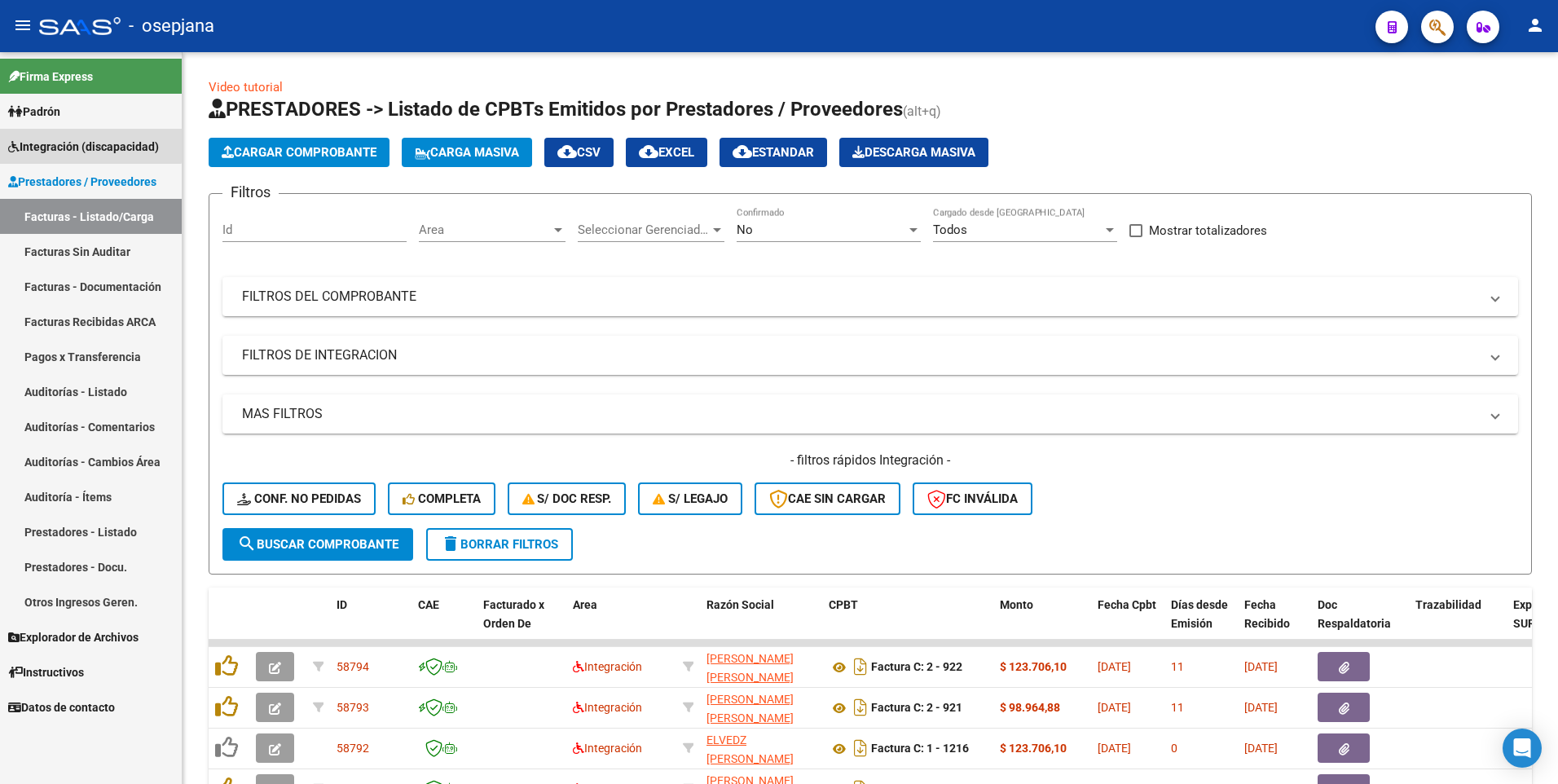
click at [58, 142] on span "Integración (discapacidad)" at bounding box center [84, 146] width 151 height 18
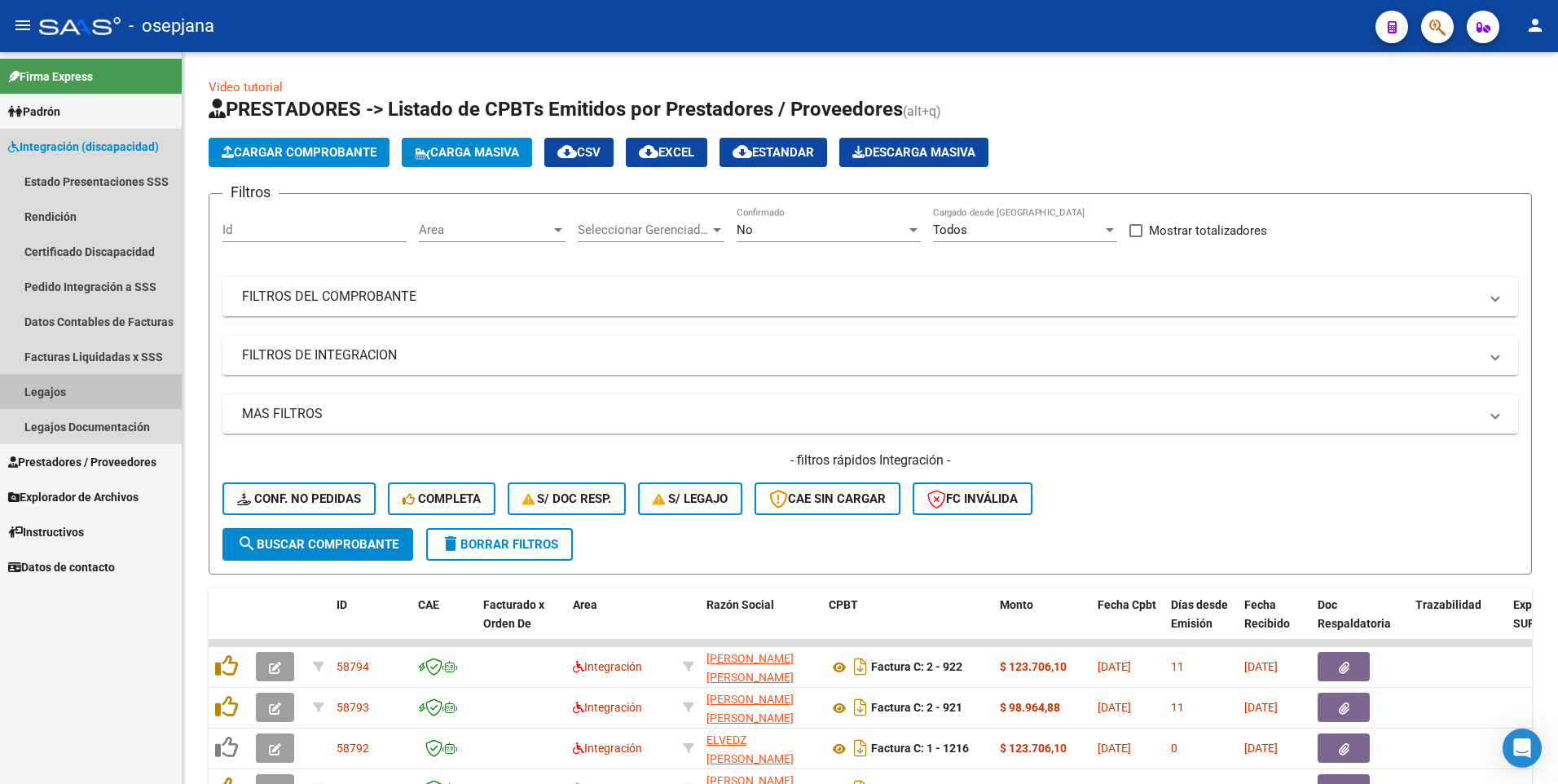
click at [64, 390] on link "Legajos" at bounding box center [90, 392] width 182 height 35
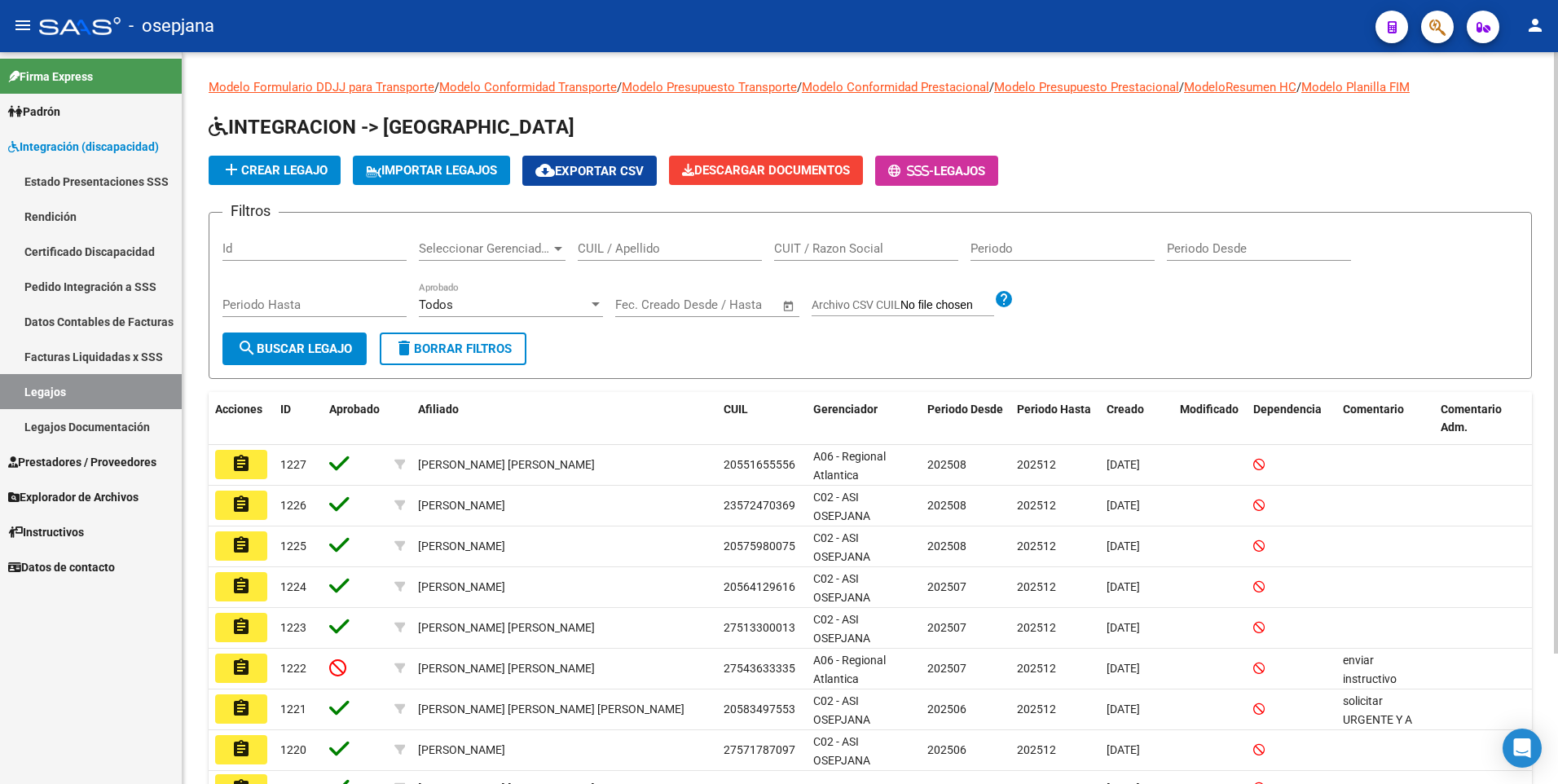
click at [615, 250] on input "CUIL / Apellido" at bounding box center [670, 249] width 184 height 15
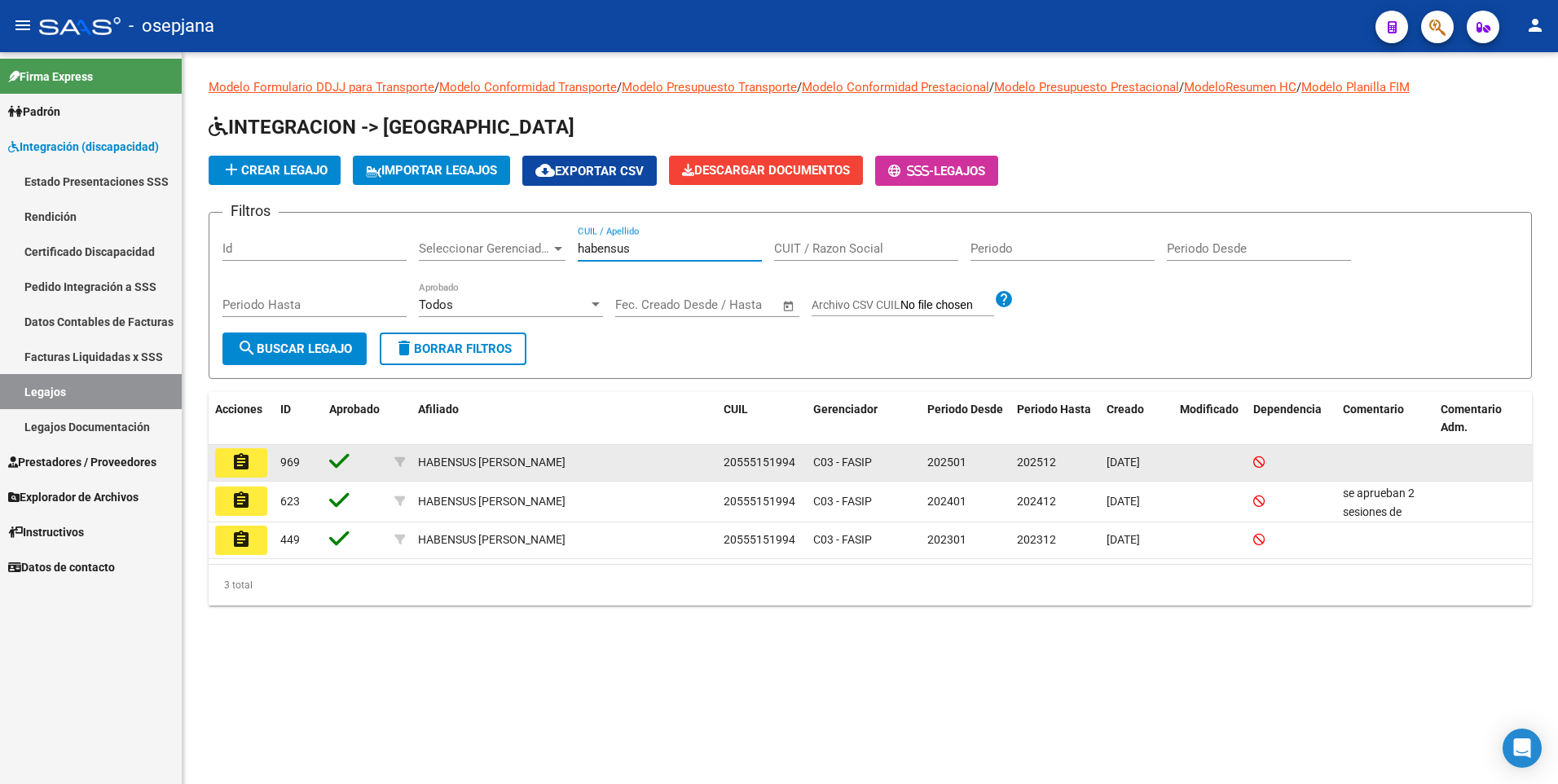
type input "habensus"
click at [243, 463] on mat-icon "assignment" at bounding box center [241, 462] width 19 height 19
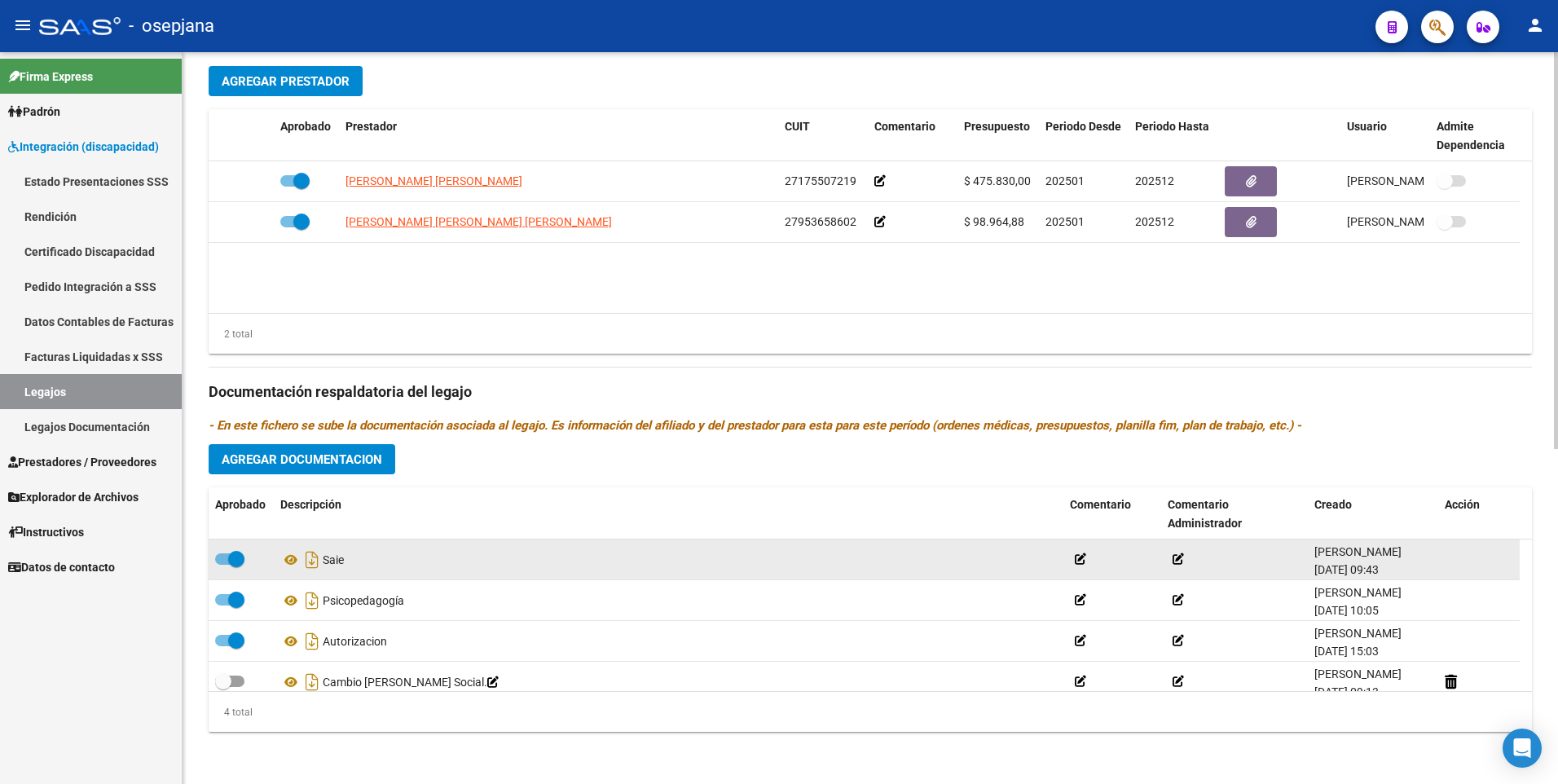
scroll to position [16, 0]
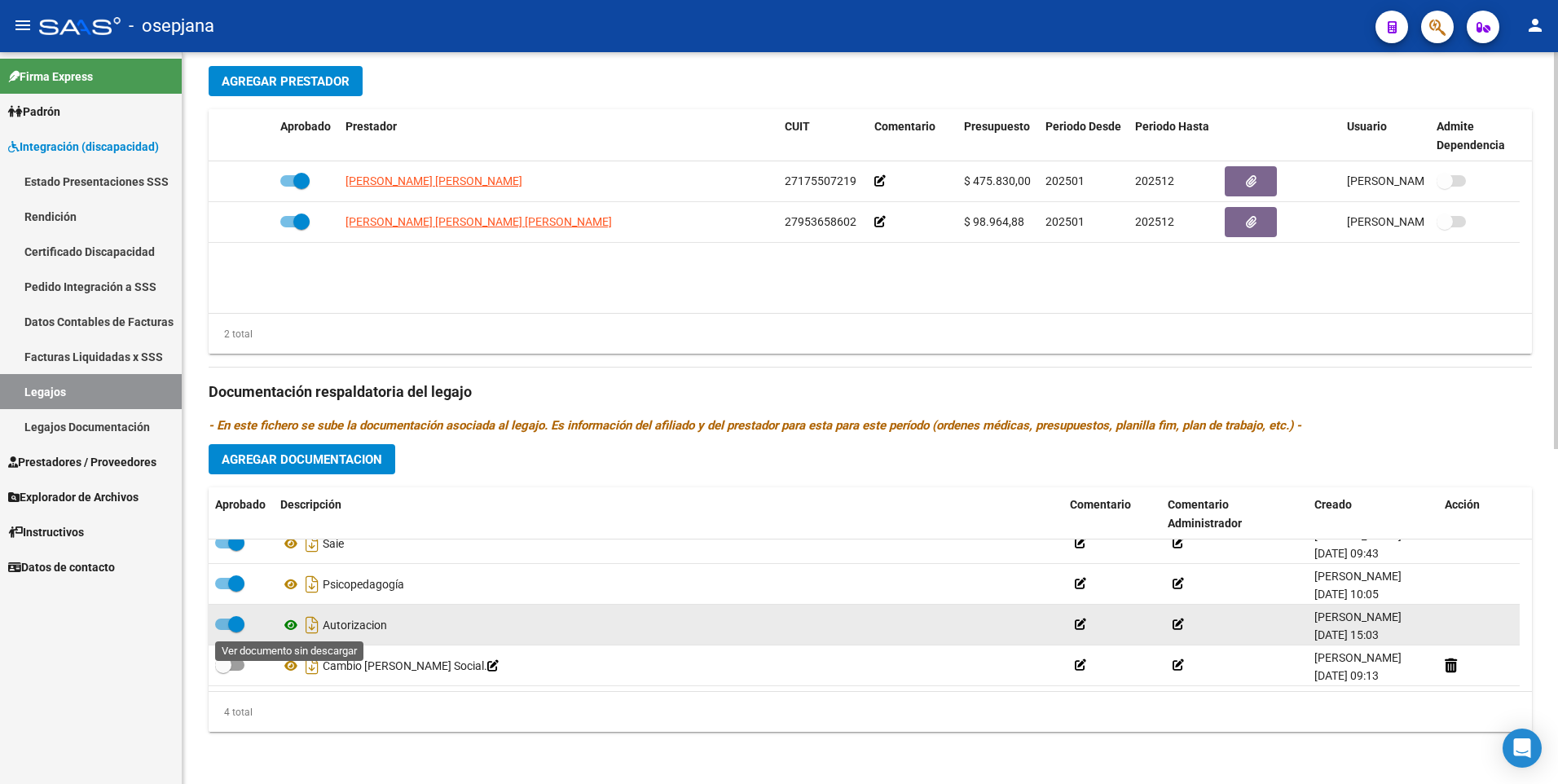
click at [293, 626] on icon at bounding box center [290, 624] width 21 height 19
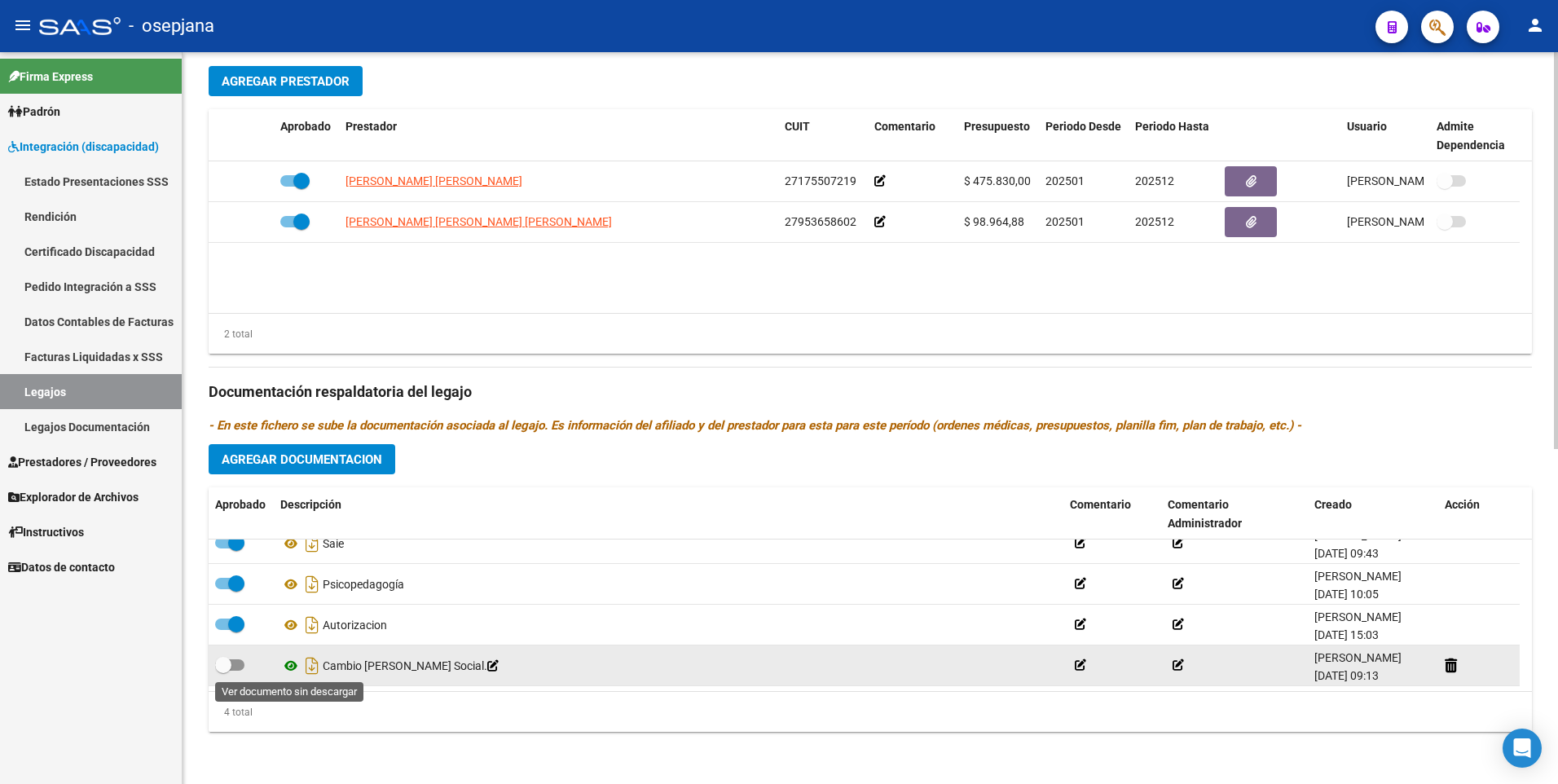
click at [297, 669] on icon at bounding box center [290, 665] width 21 height 19
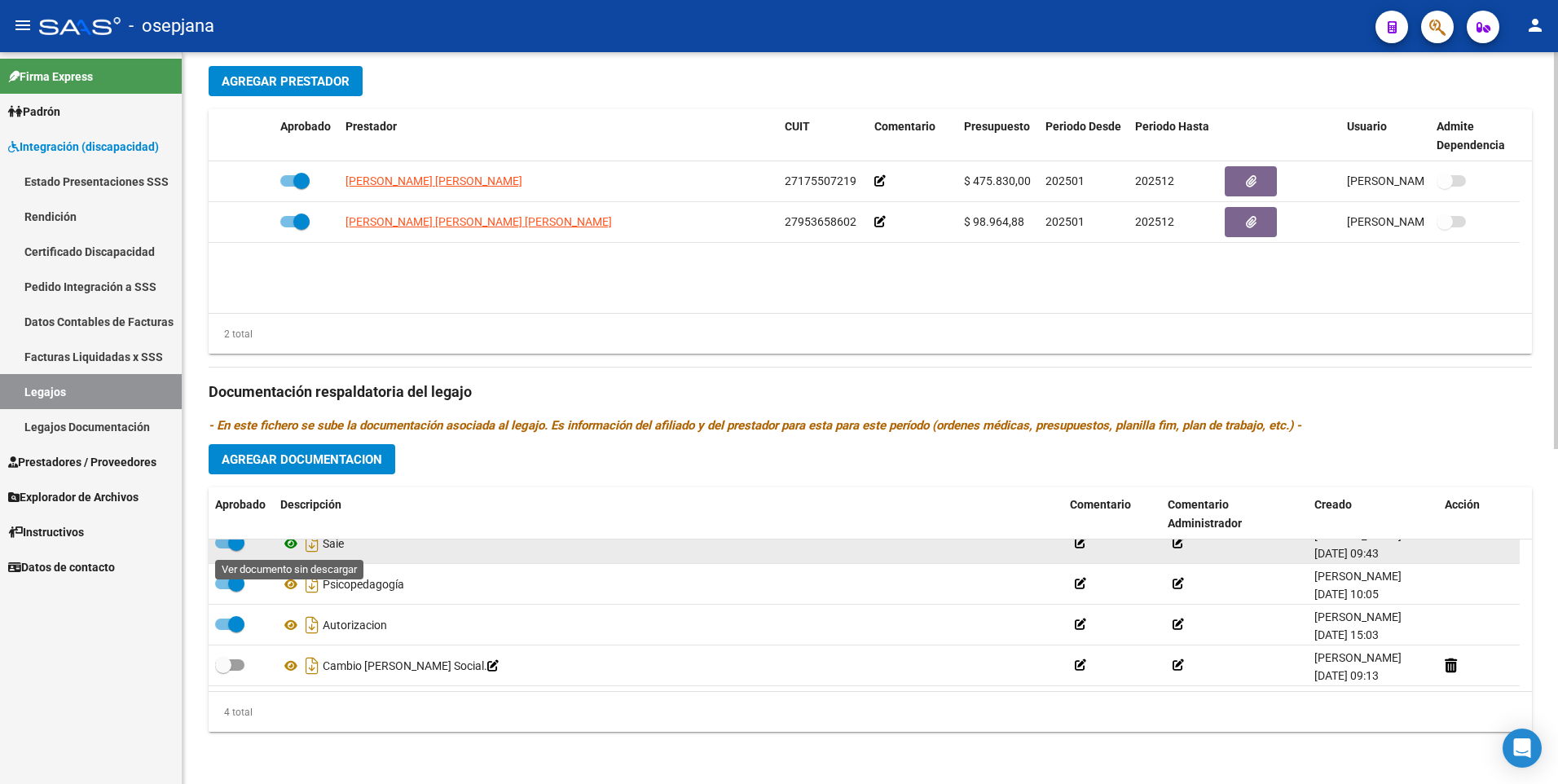
click at [290, 541] on icon at bounding box center [290, 543] width 21 height 19
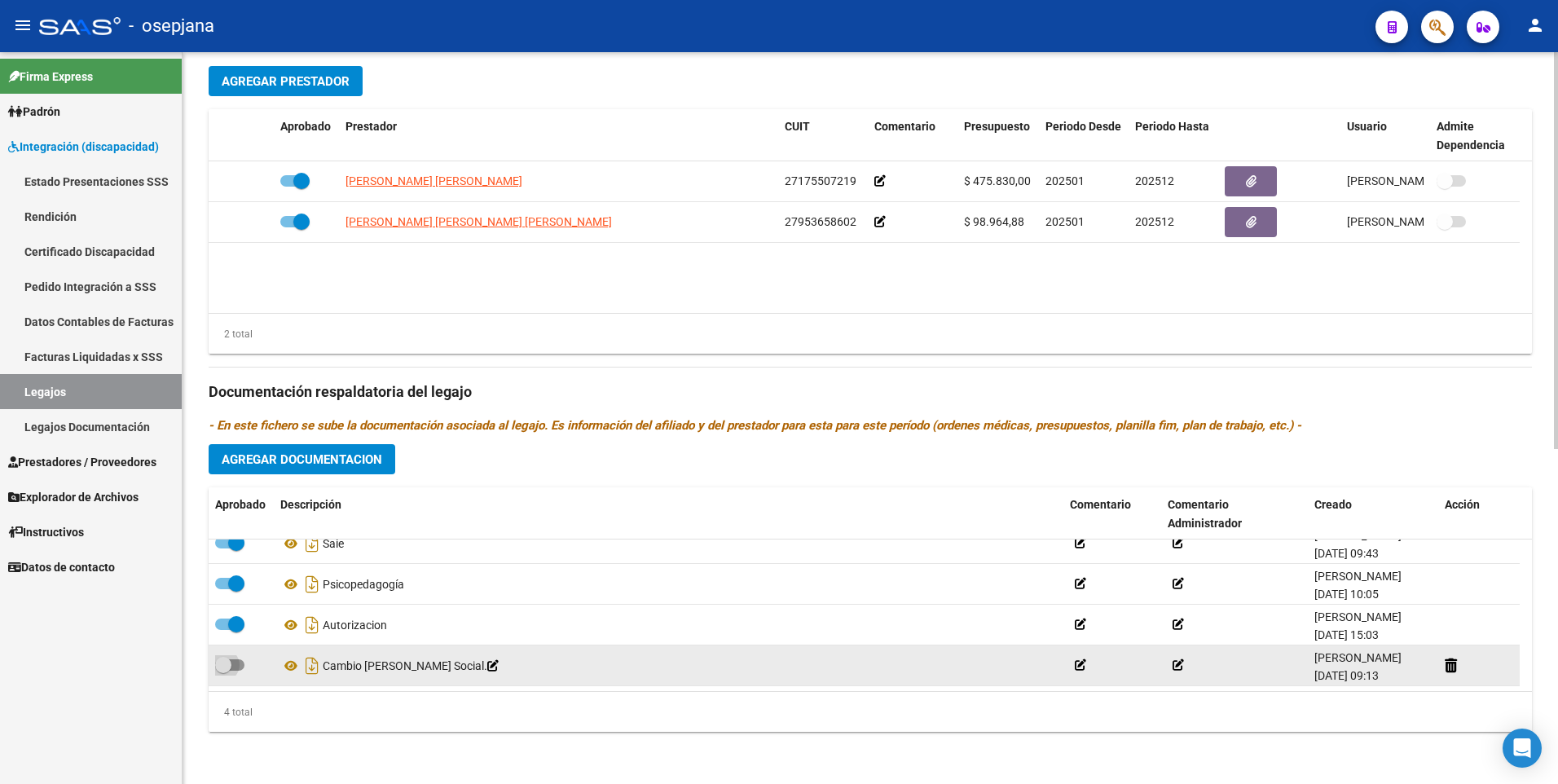
click at [235, 663] on span at bounding box center [229, 665] width 29 height 12
click at [223, 671] on input "checkbox" at bounding box center [223, 671] width 1 height 1
checkbox input "true"
click at [1080, 668] on icon at bounding box center [1081, 665] width 12 height 12
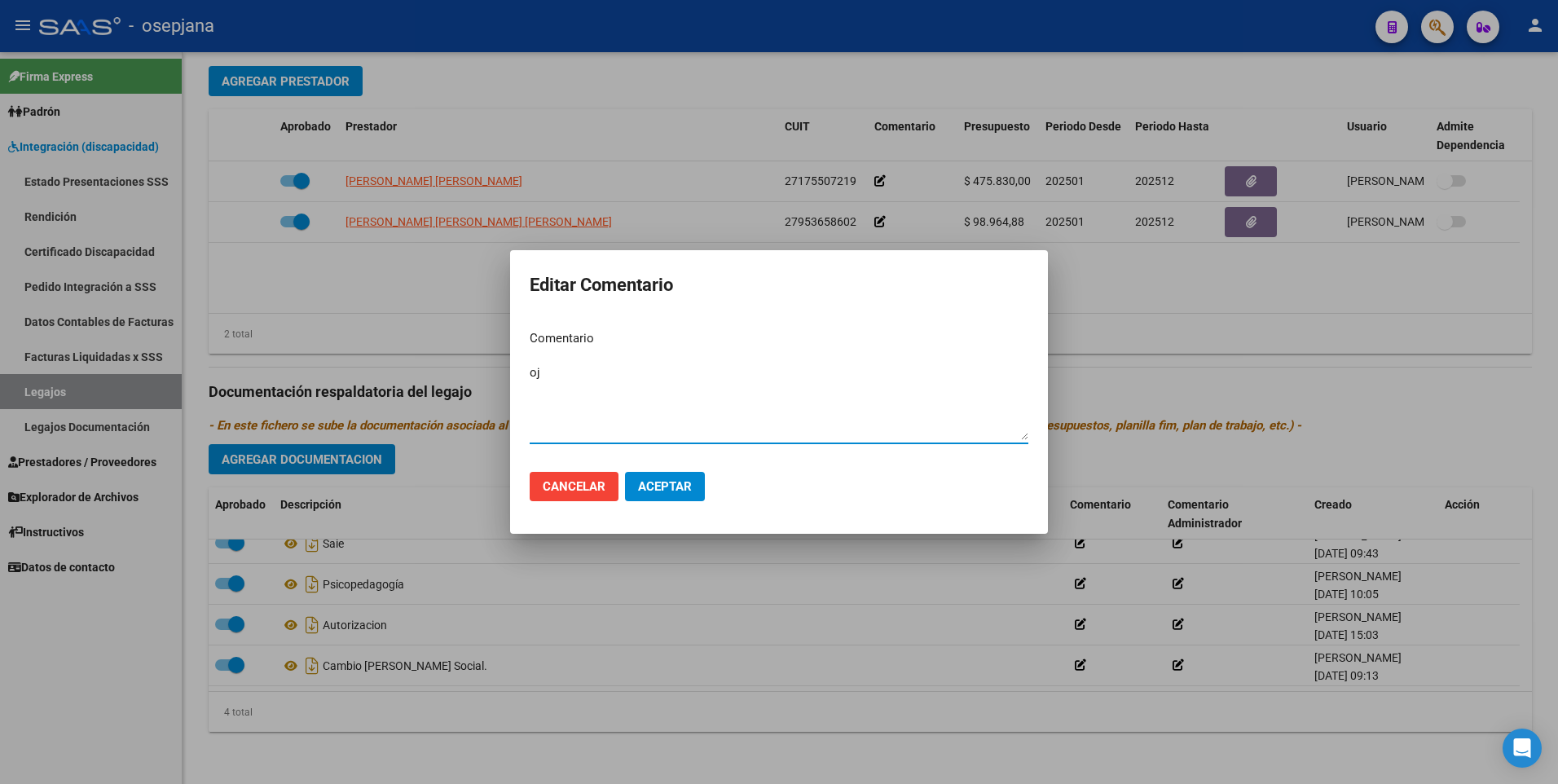
type textarea "o"
click at [689, 487] on span "Aceptar" at bounding box center [665, 487] width 54 height 15
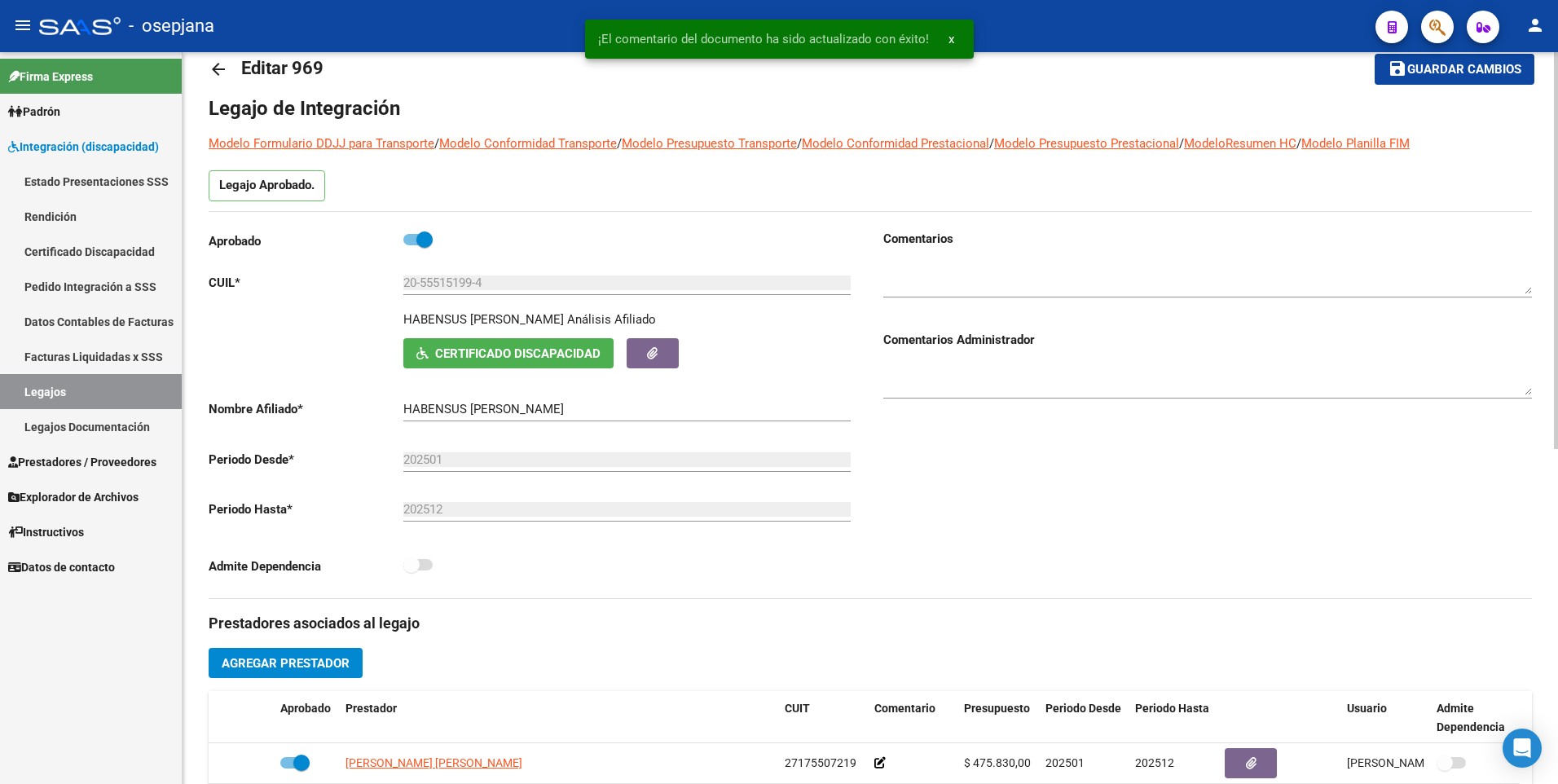
scroll to position [0, 0]
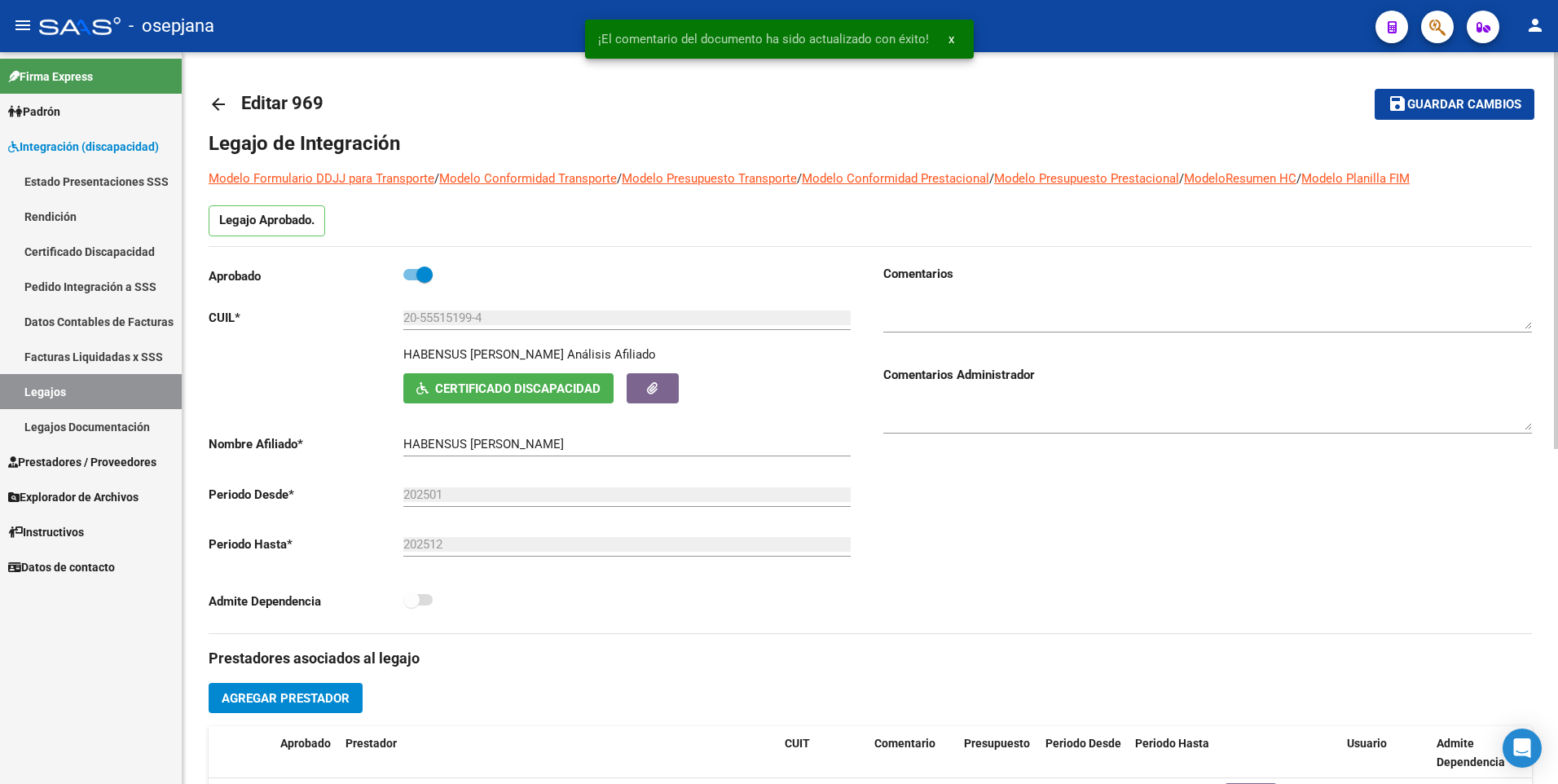
click at [1432, 110] on span "Guardar cambios" at bounding box center [1464, 105] width 114 height 15
click at [221, 108] on mat-icon "arrow_back" at bounding box center [218, 104] width 19 height 19
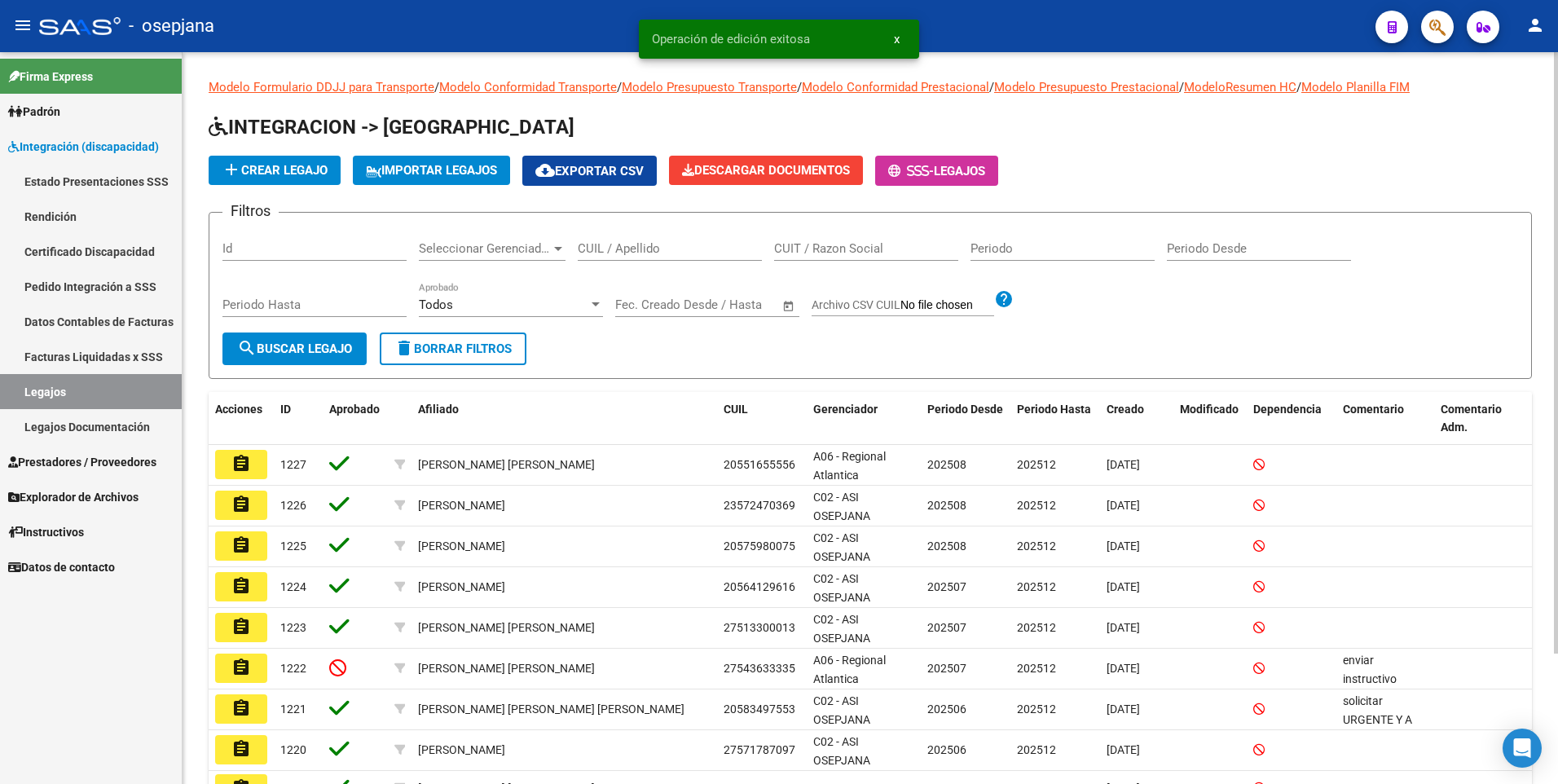
click at [607, 252] on input "CUIL / Apellido" at bounding box center [670, 249] width 184 height 15
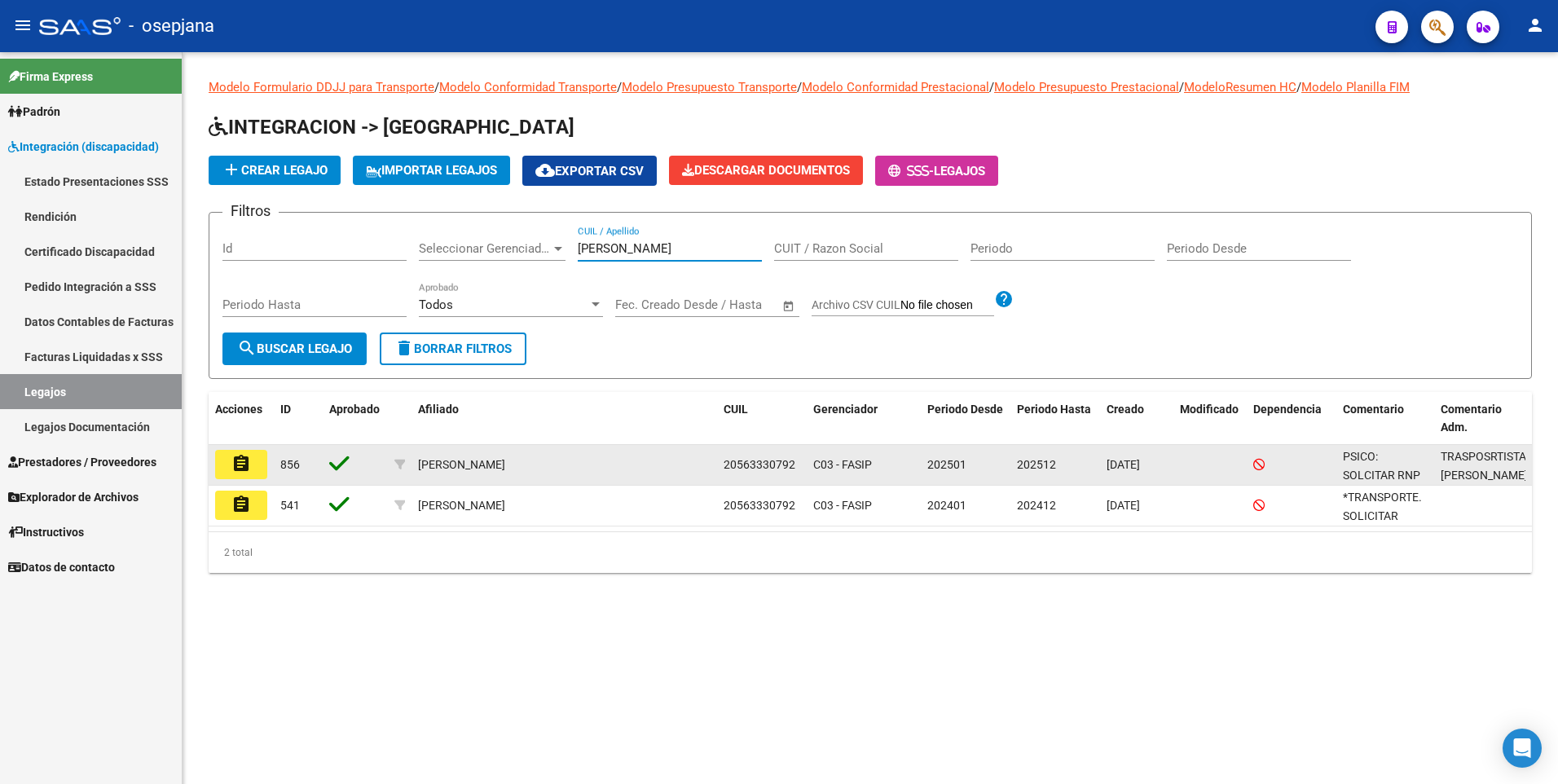
type input "[PERSON_NAME]"
click at [248, 462] on mat-icon "assignment" at bounding box center [241, 464] width 19 height 19
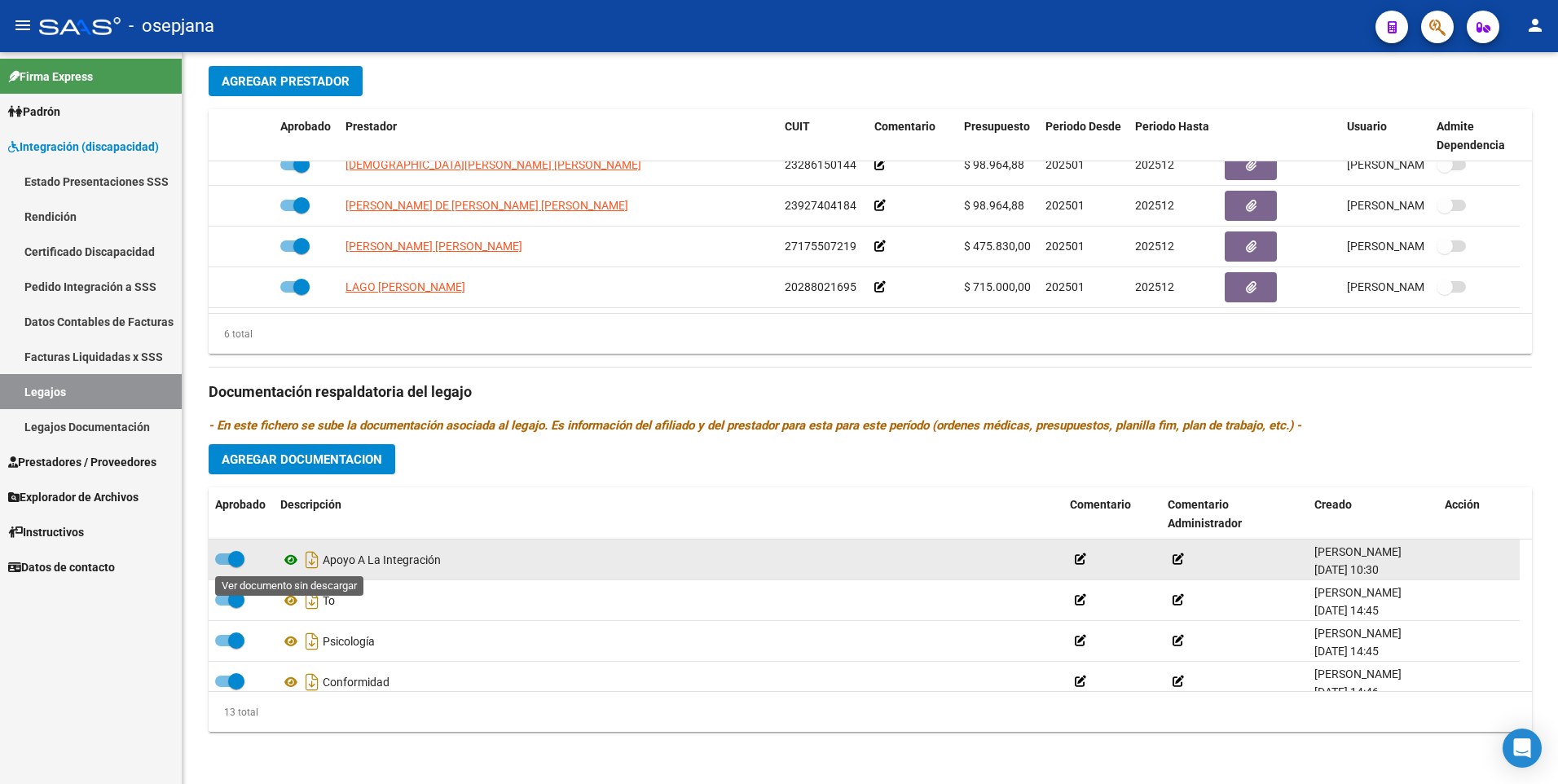
click at [288, 566] on icon at bounding box center [290, 559] width 21 height 19
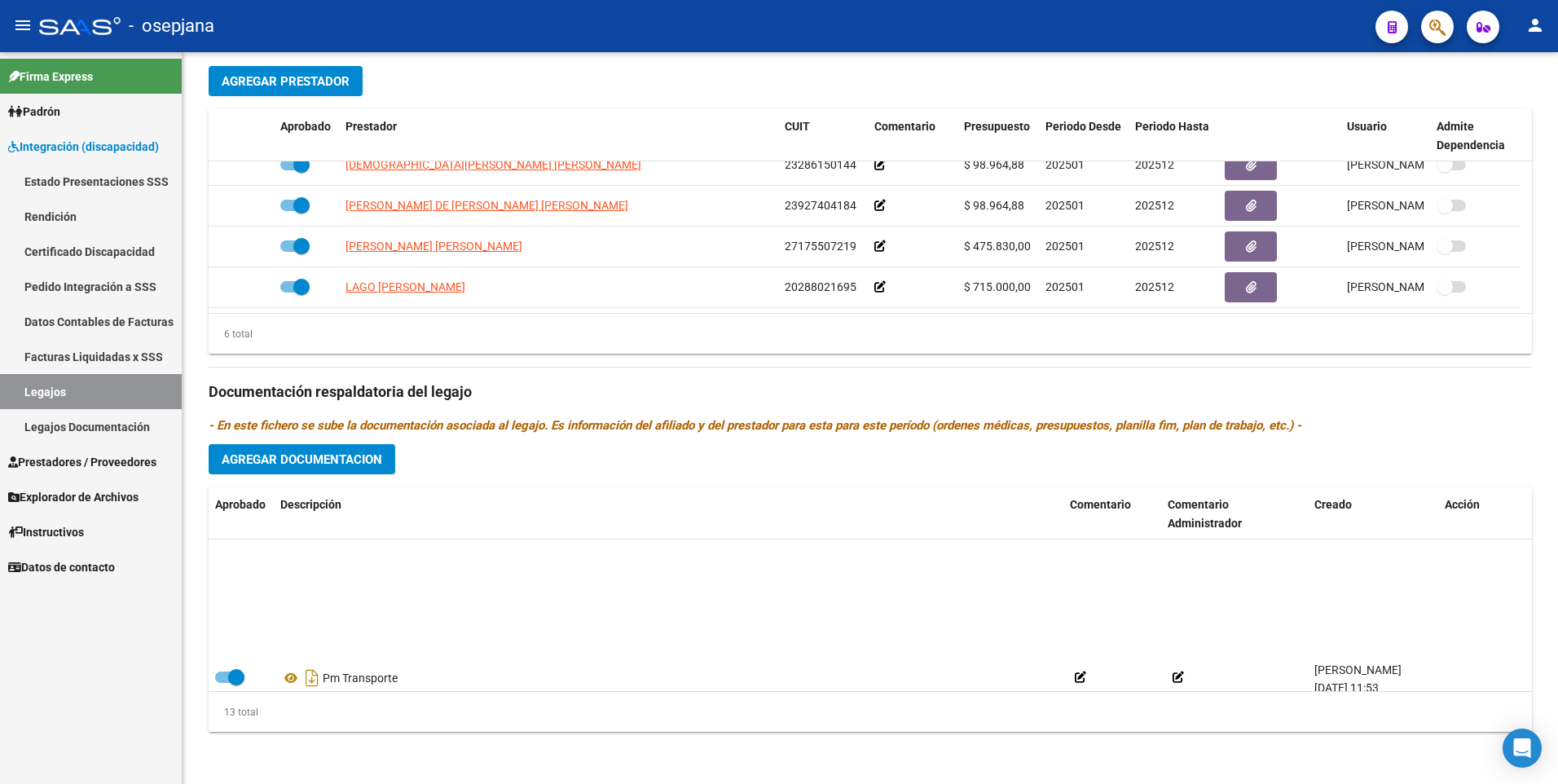
scroll to position [383, 0]
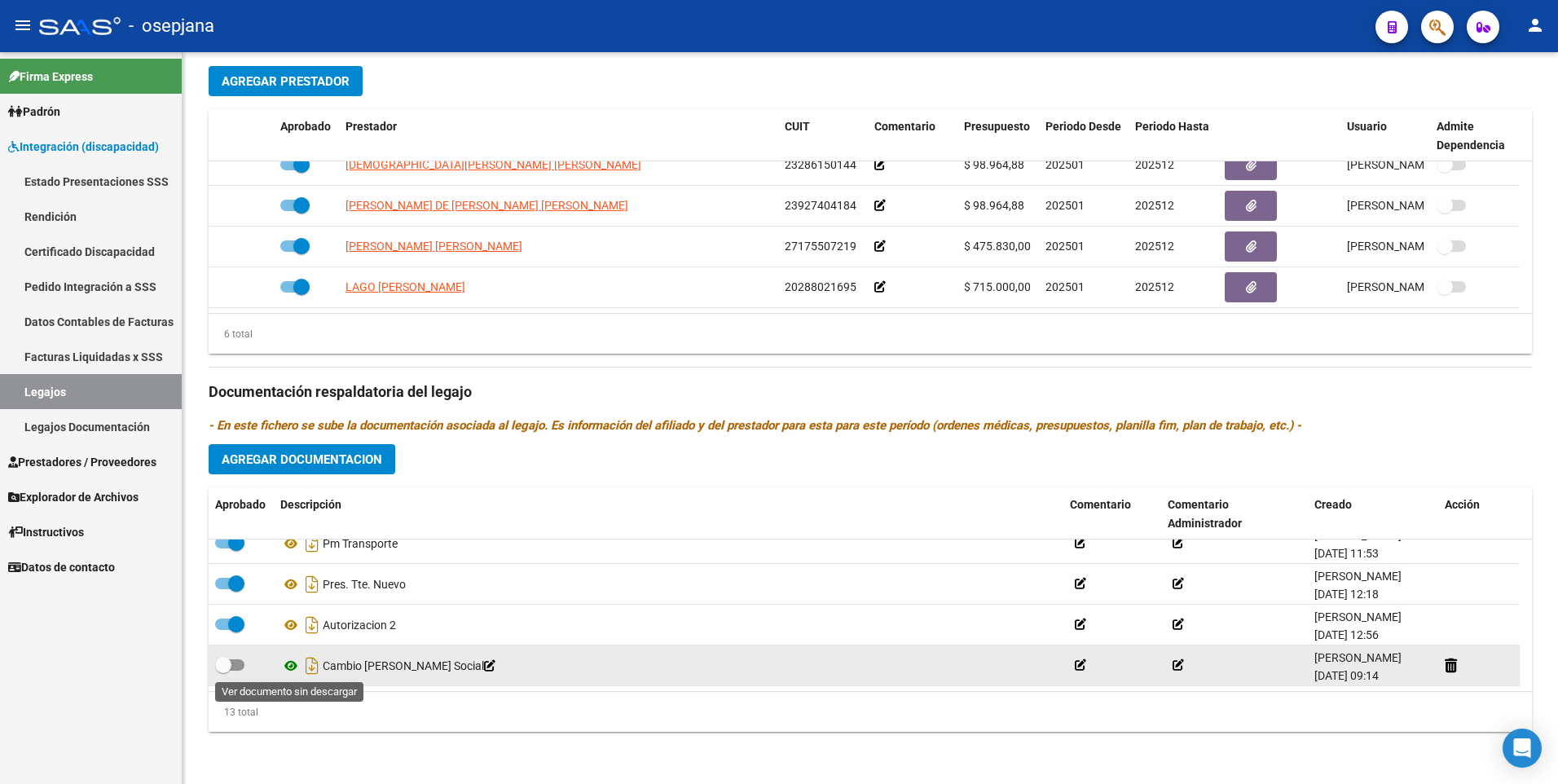
click at [289, 667] on icon at bounding box center [290, 665] width 21 height 19
click at [241, 666] on span at bounding box center [229, 665] width 29 height 12
click at [223, 671] on input "checkbox" at bounding box center [223, 671] width 1 height 1
checkbox input "true"
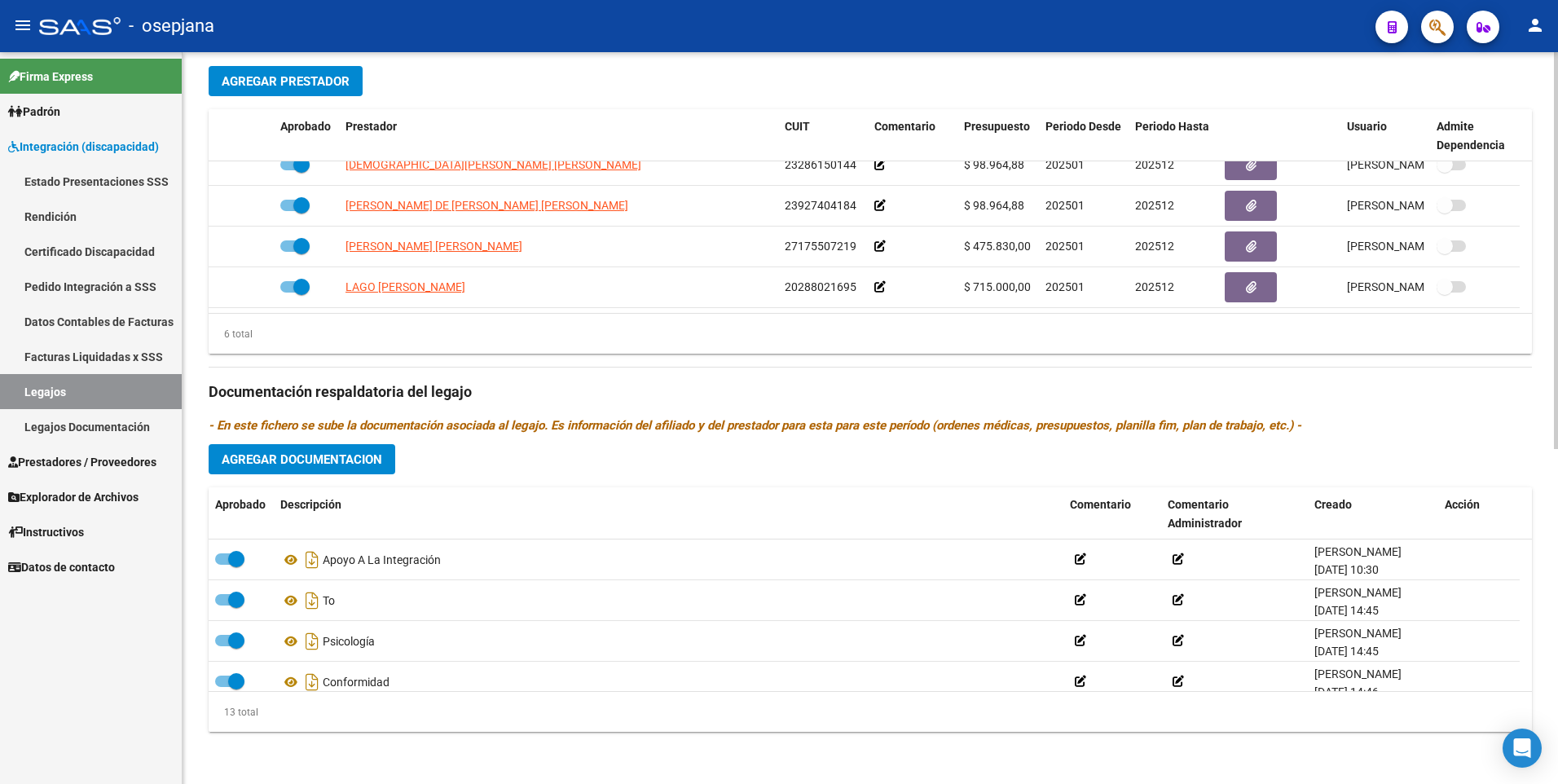
scroll to position [0, 0]
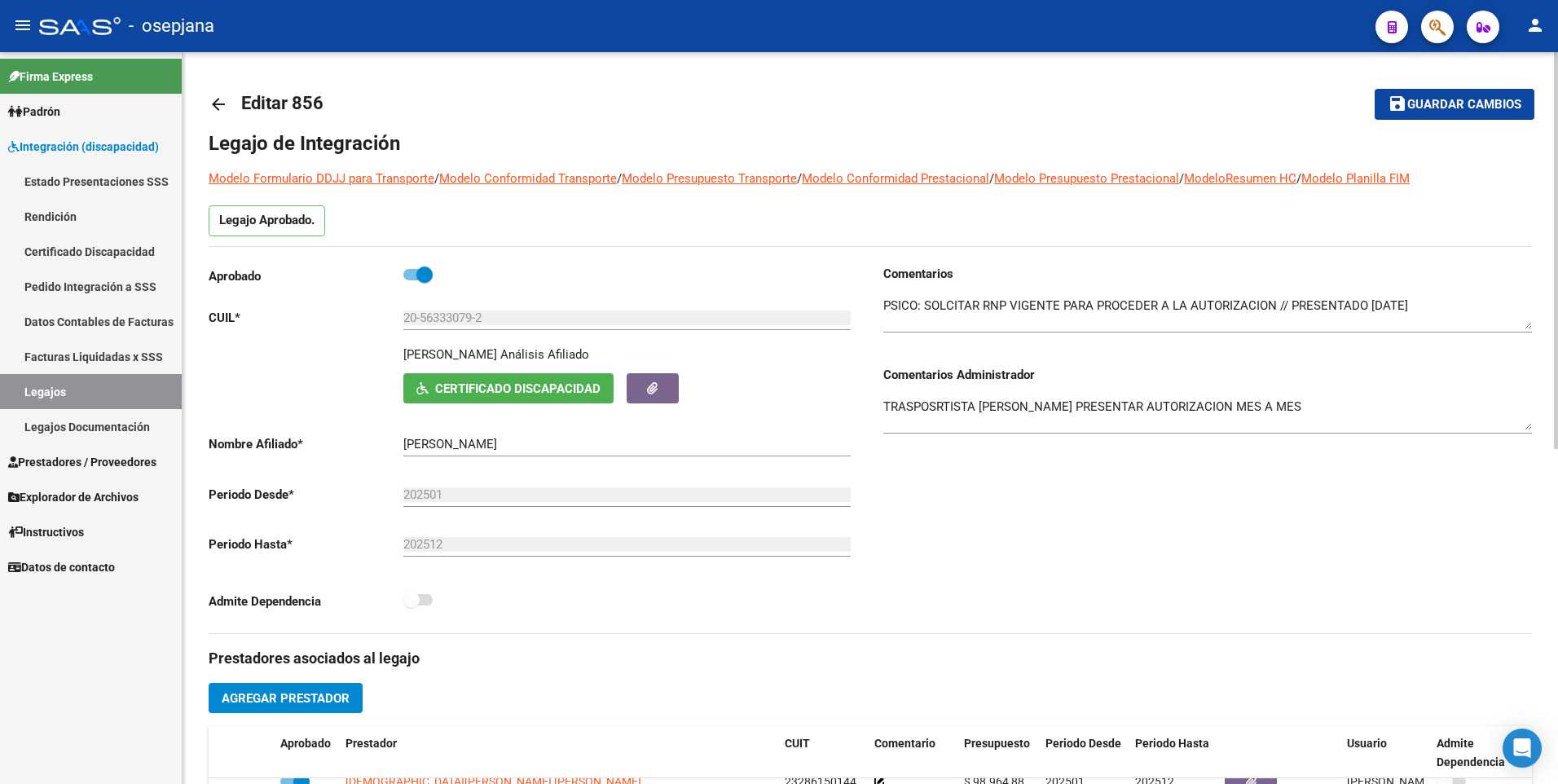
click at [1495, 110] on span "Guardar cambios" at bounding box center [1464, 105] width 114 height 15
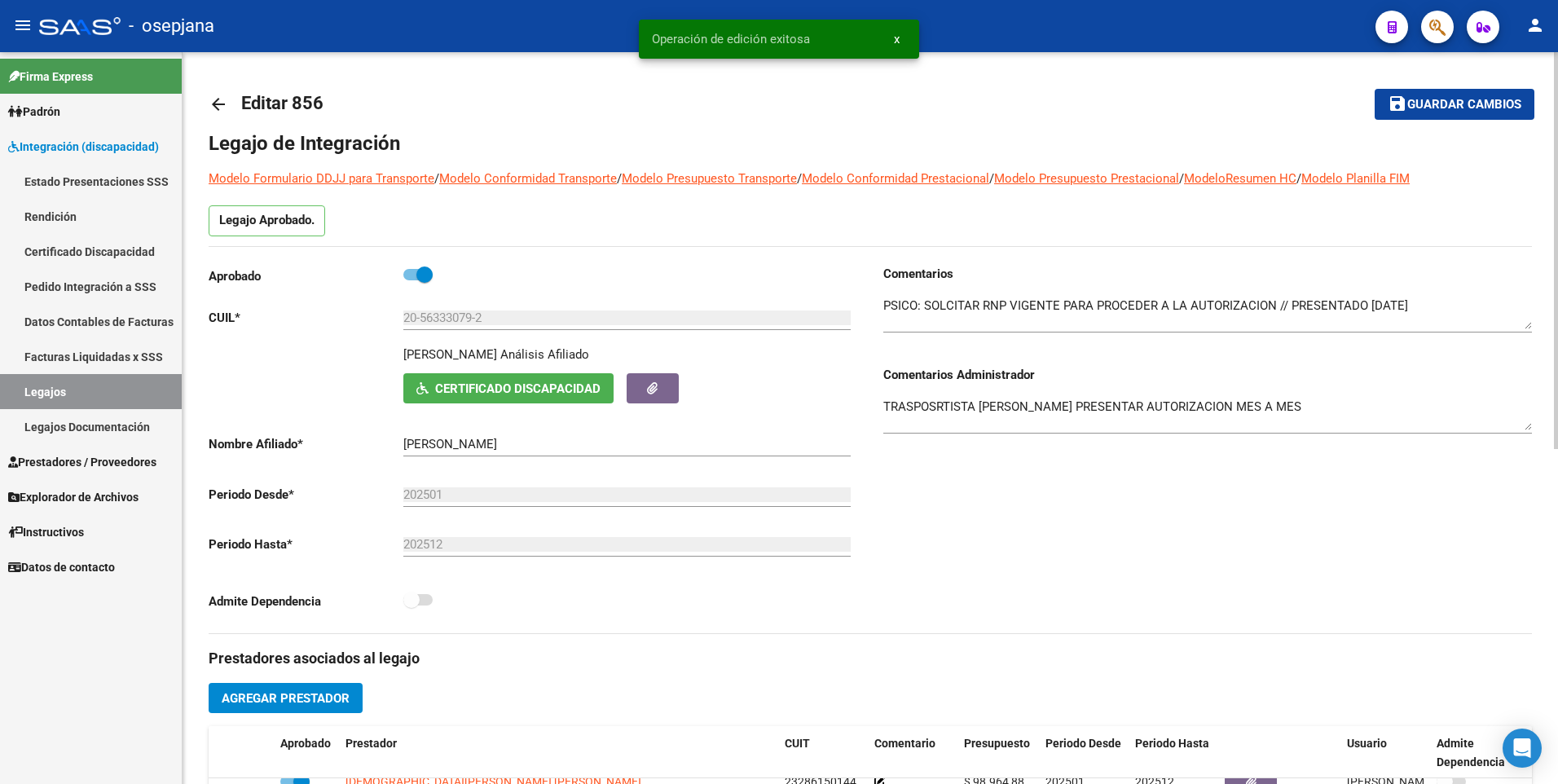
click at [210, 95] on mat-icon "arrow_back" at bounding box center [218, 104] width 19 height 19
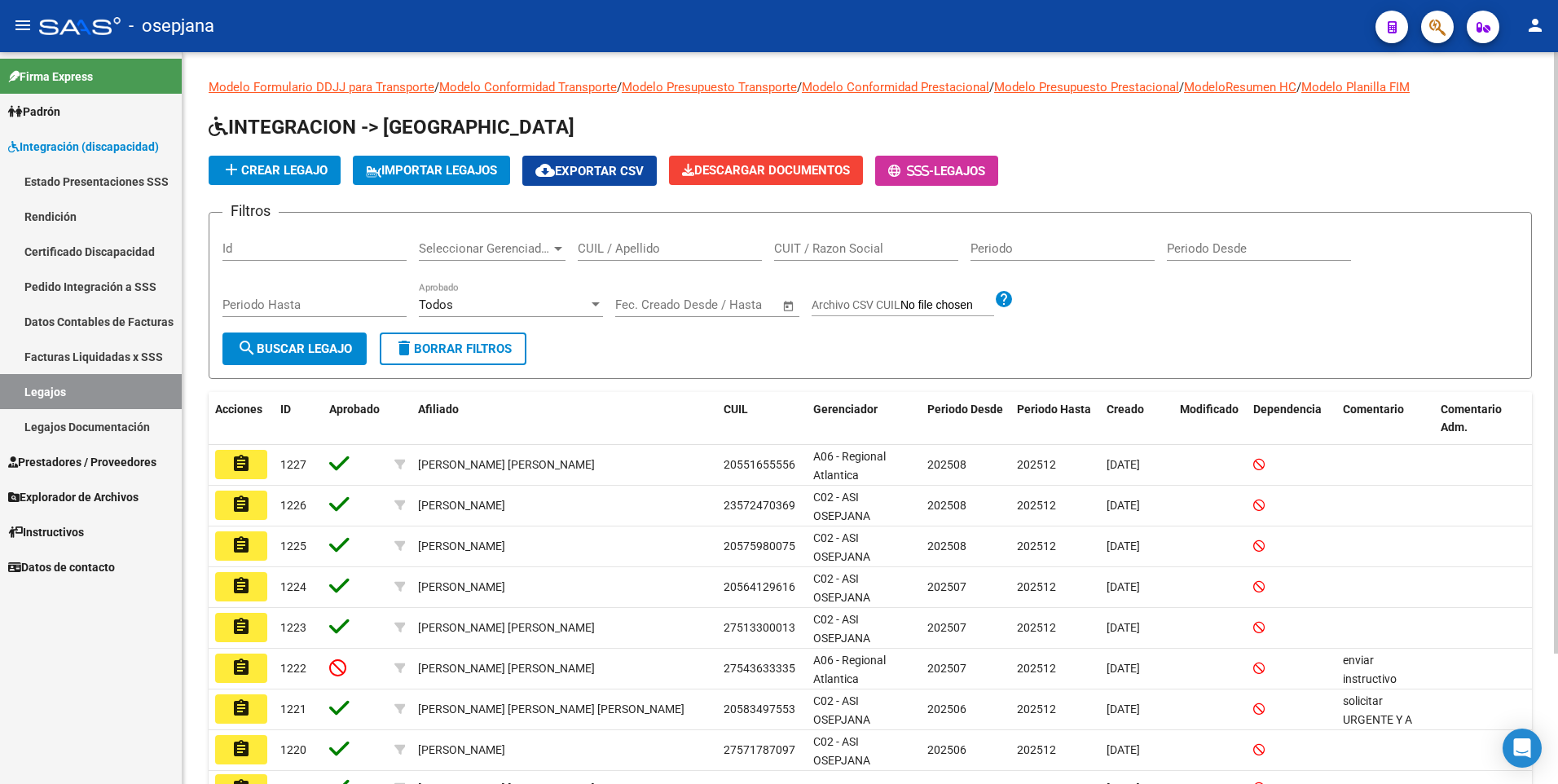
click at [667, 240] on div "CUIL / Apellido" at bounding box center [670, 243] width 184 height 35
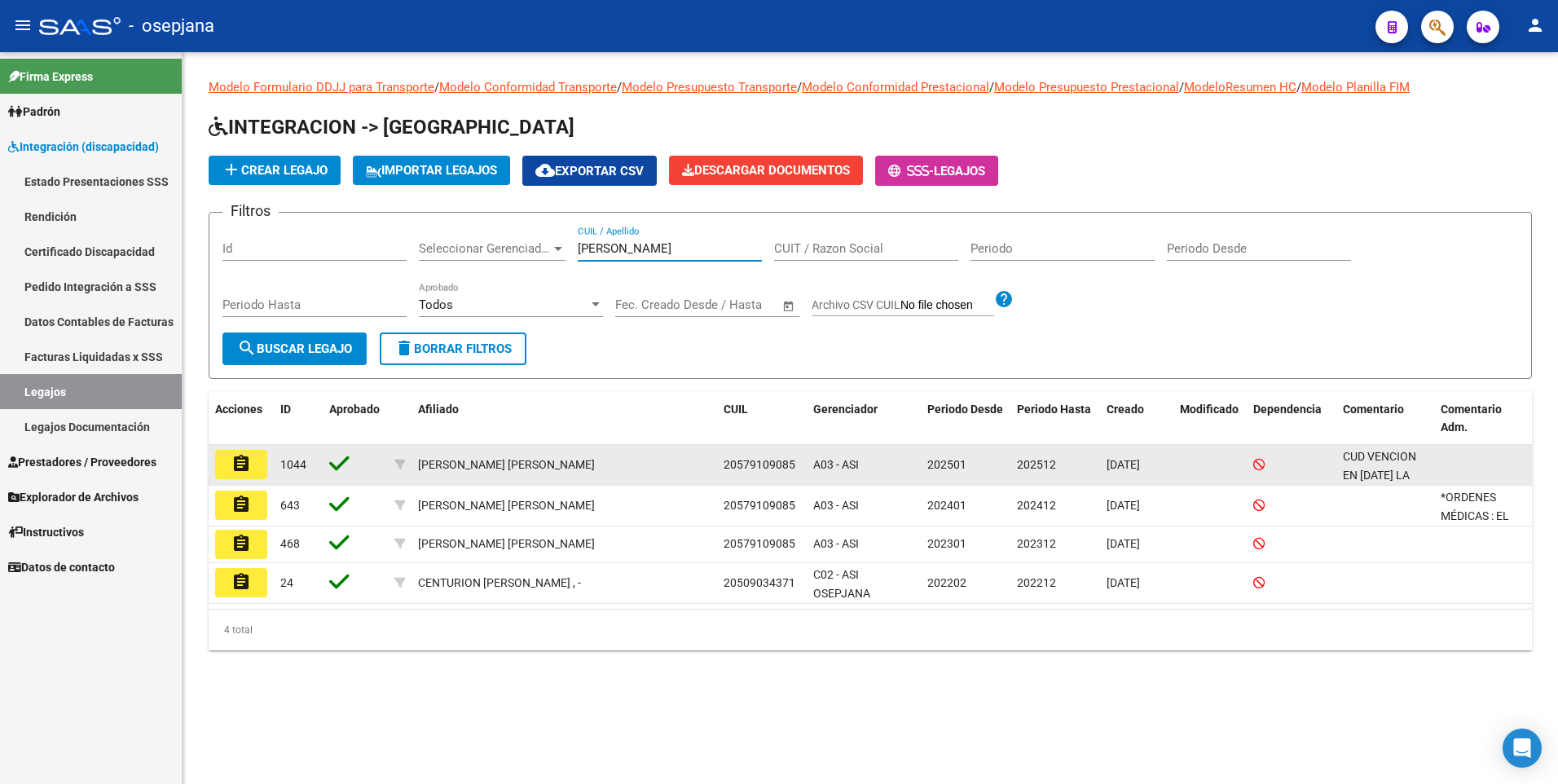
type input "[PERSON_NAME]"
click at [244, 470] on mat-icon "assignment" at bounding box center [241, 464] width 19 height 19
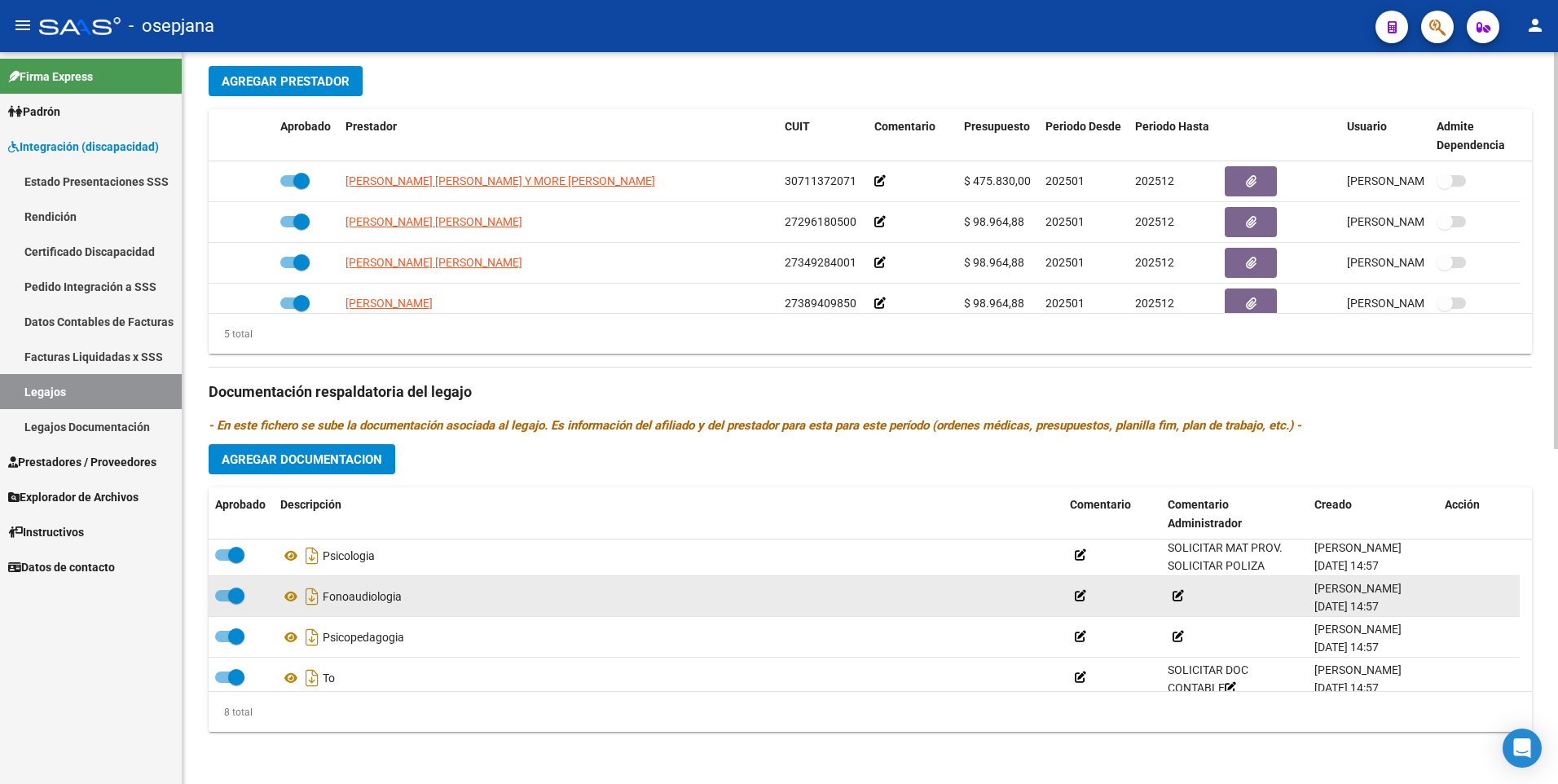
scroll to position [179, 0]
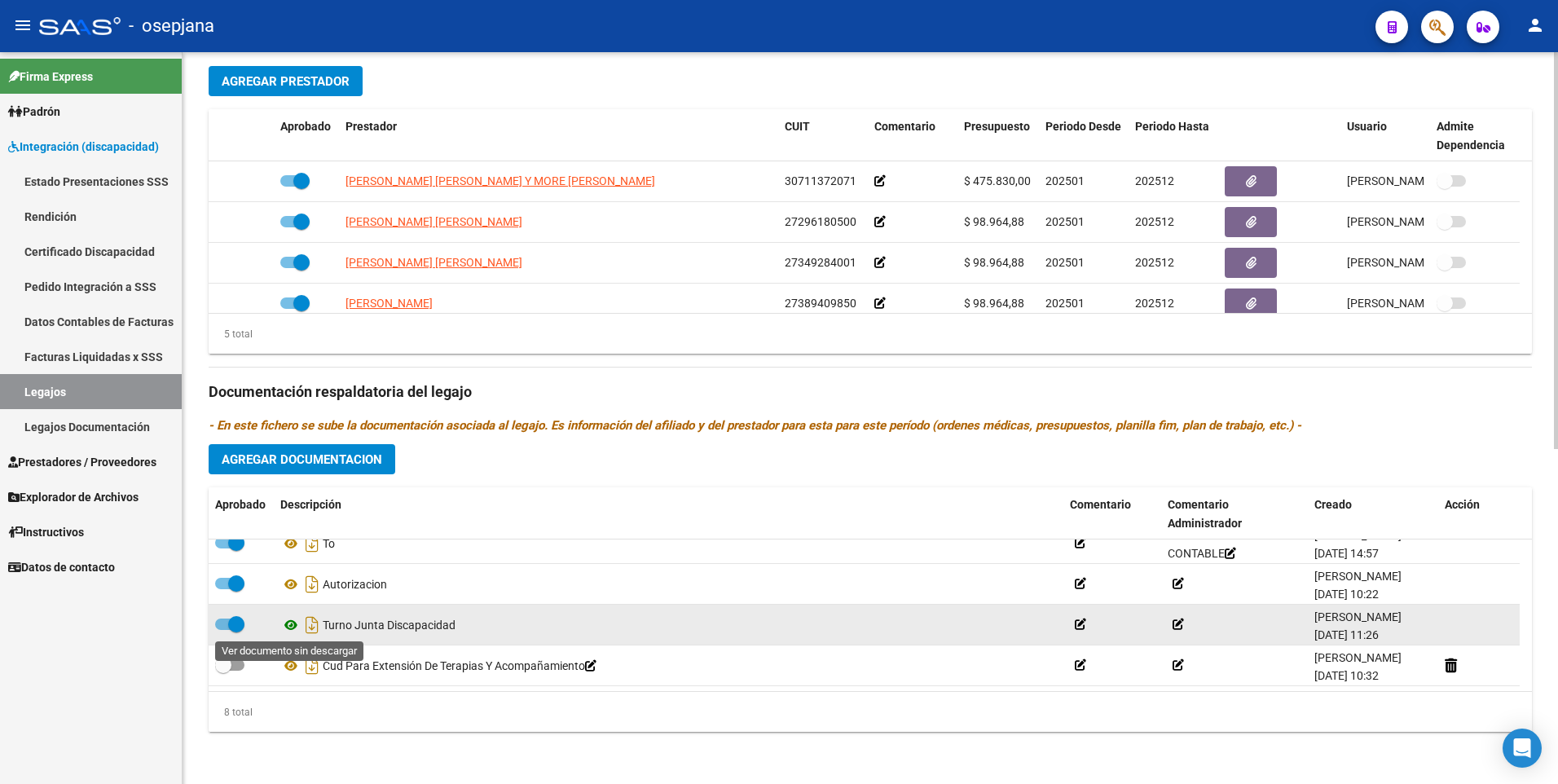
click at [290, 624] on icon at bounding box center [290, 624] width 21 height 19
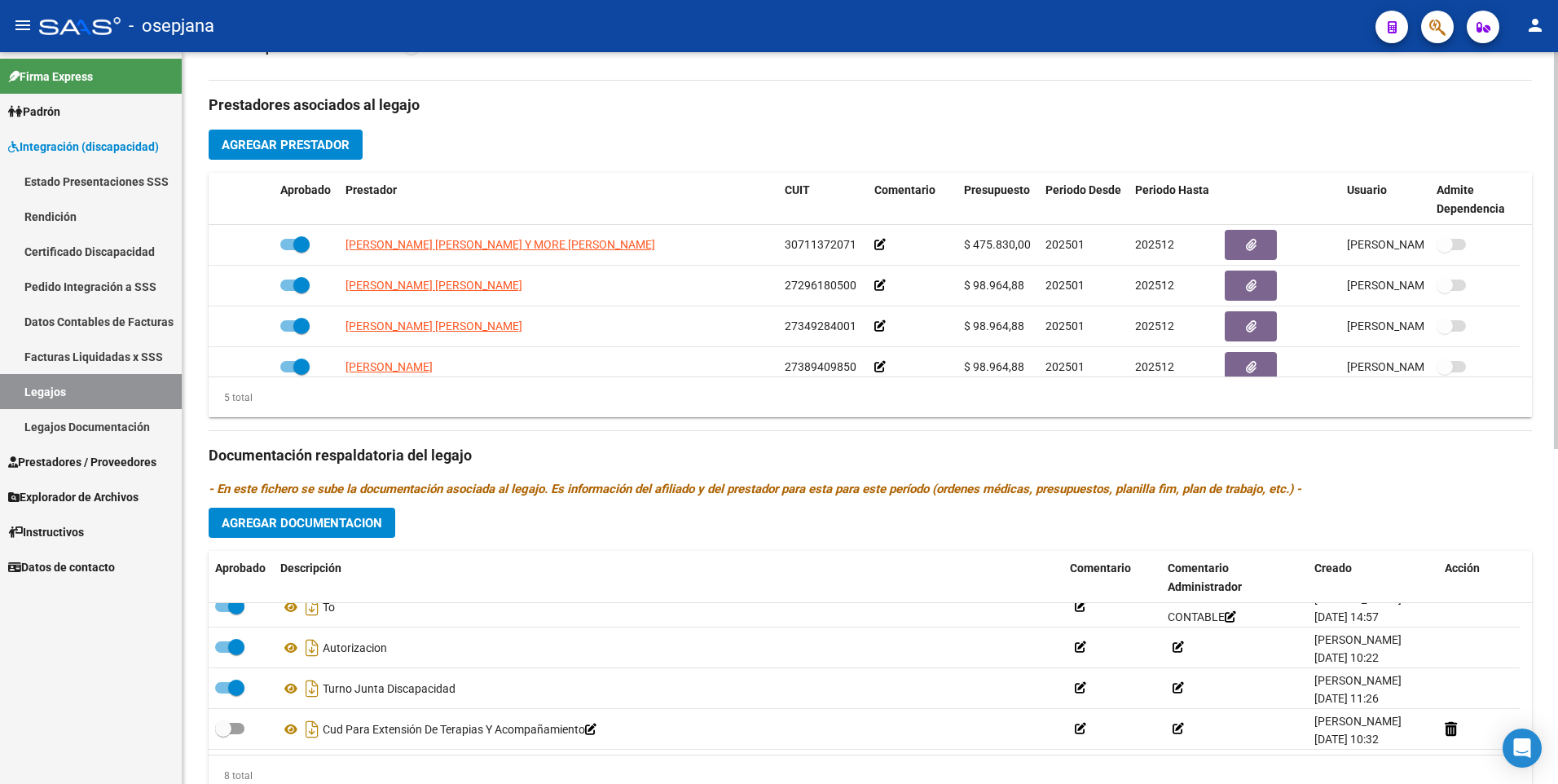
scroll to position [617, 0]
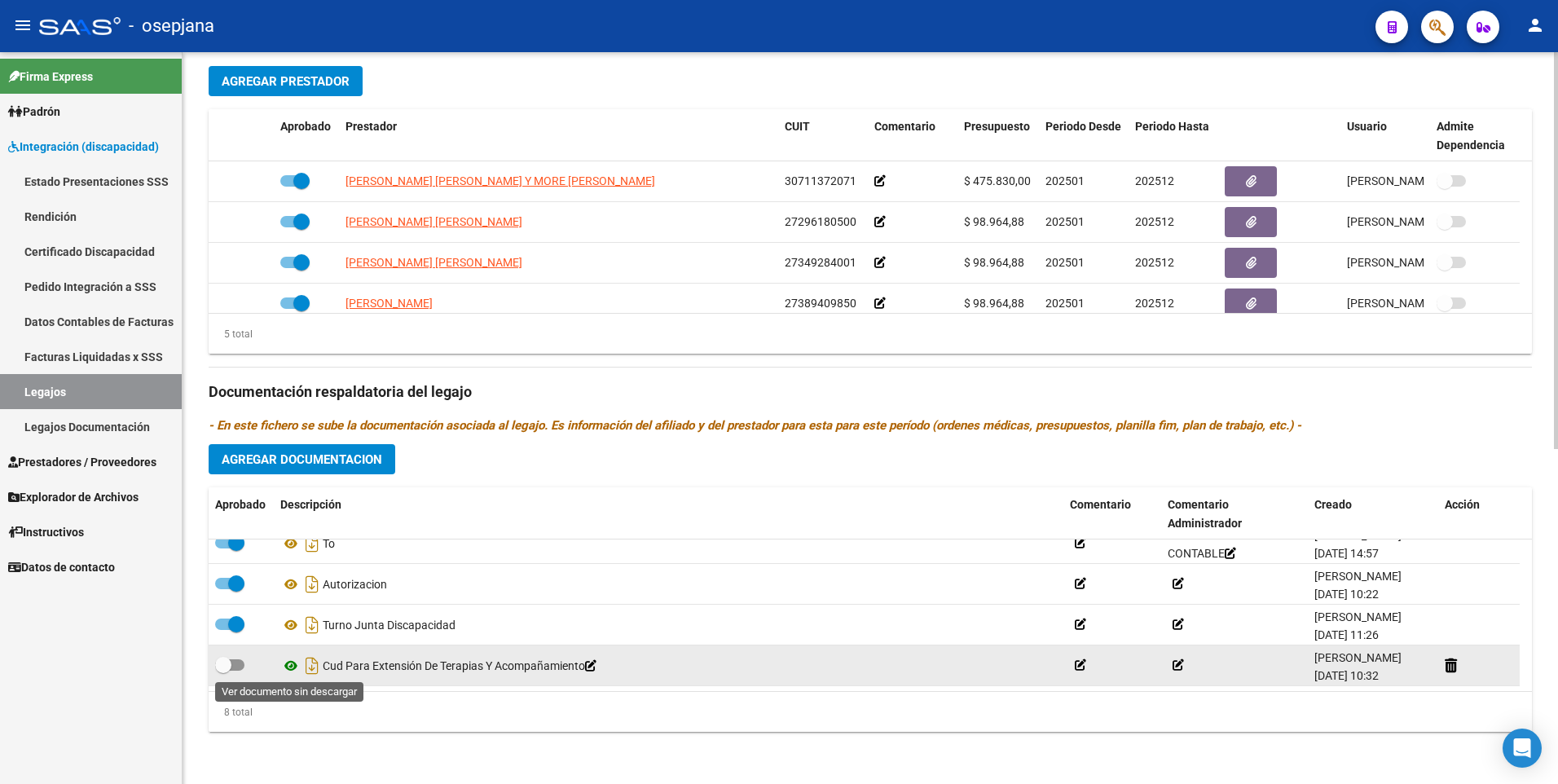
click at [291, 669] on icon at bounding box center [290, 665] width 21 height 19
click at [289, 664] on icon at bounding box center [290, 665] width 21 height 19
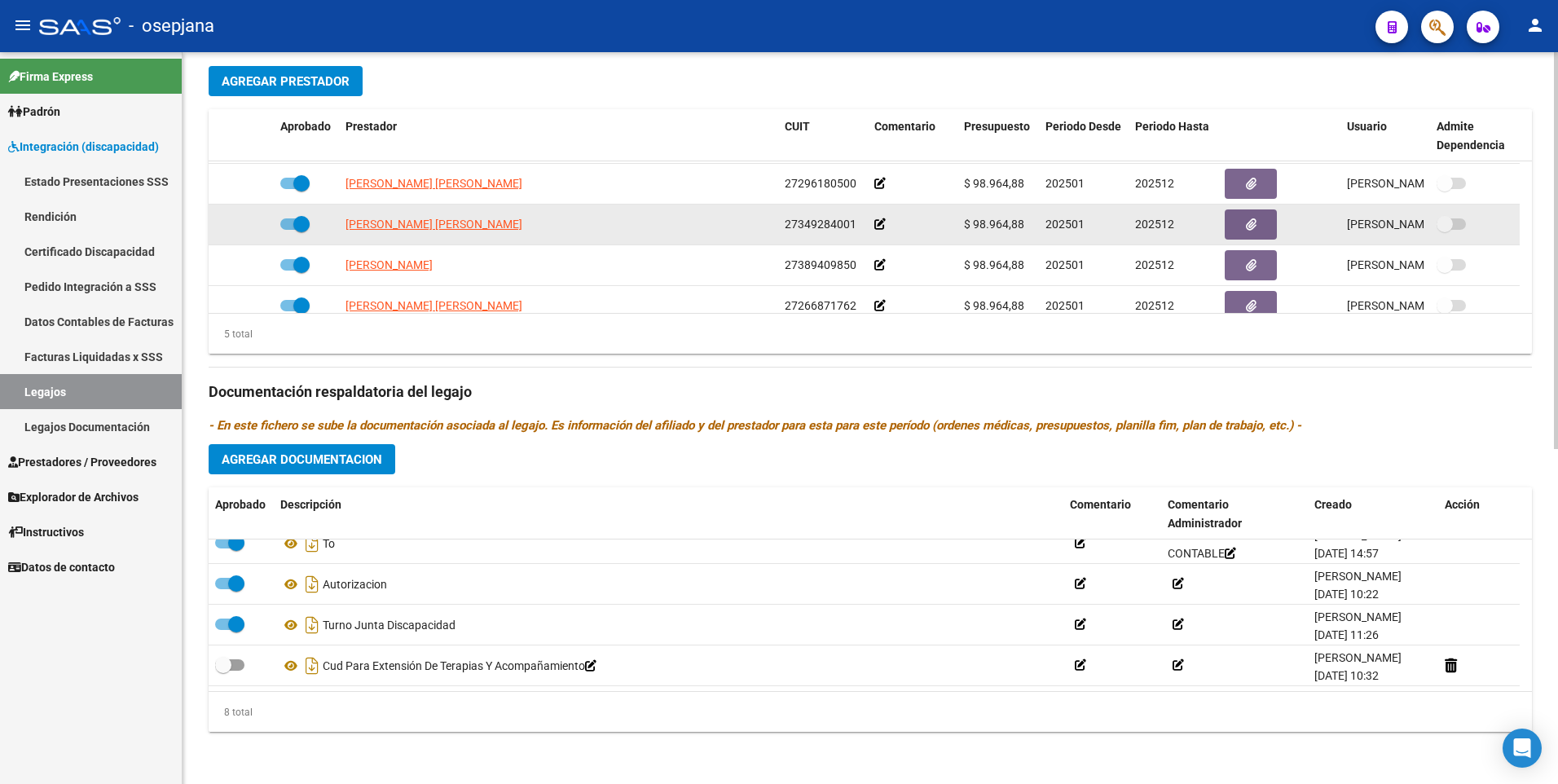
scroll to position [57, 0]
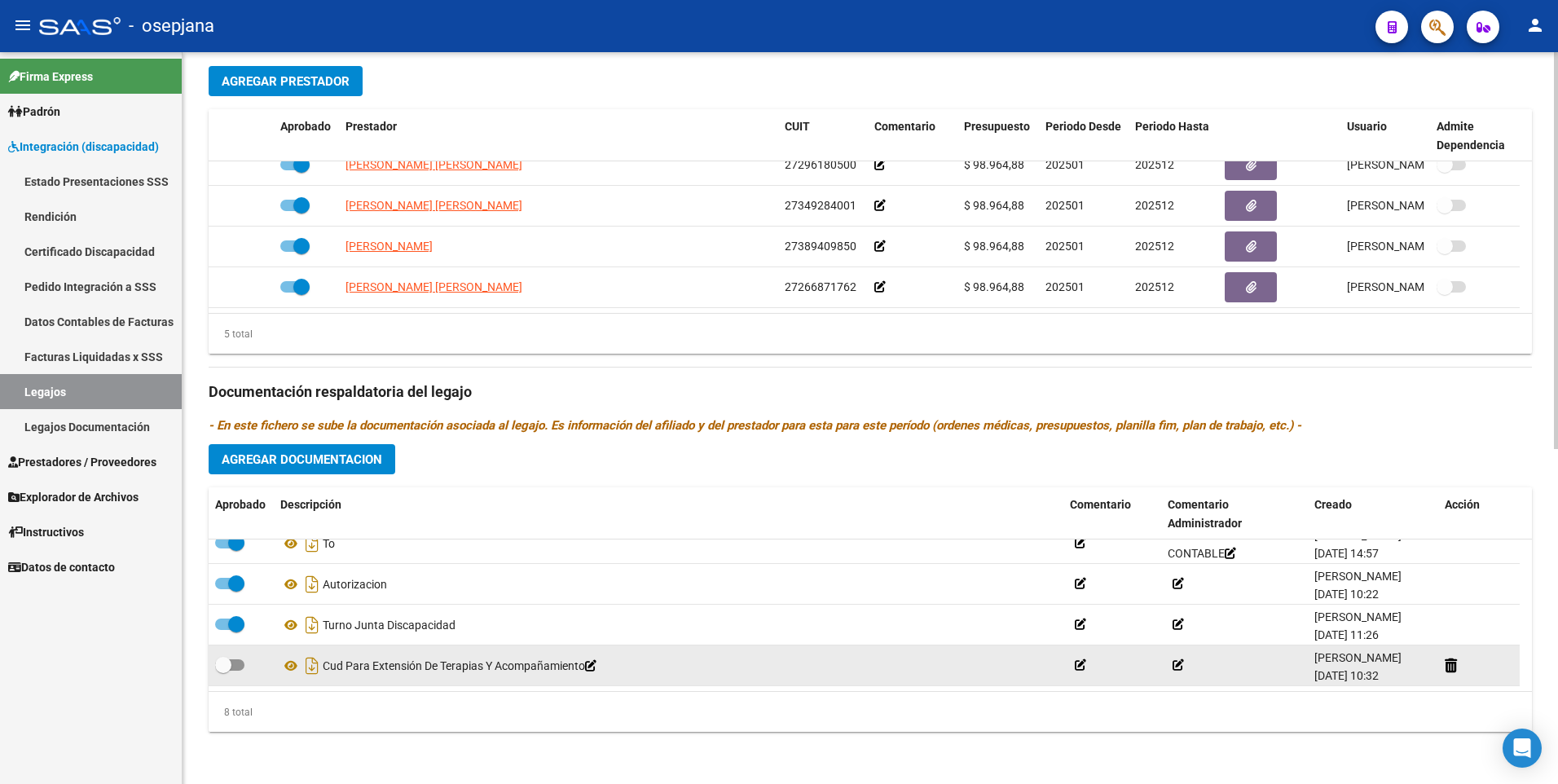
click at [232, 671] on label at bounding box center [229, 664] width 29 height 19
click at [223, 671] on input "checkbox" at bounding box center [223, 671] width 1 height 1
checkbox input "true"
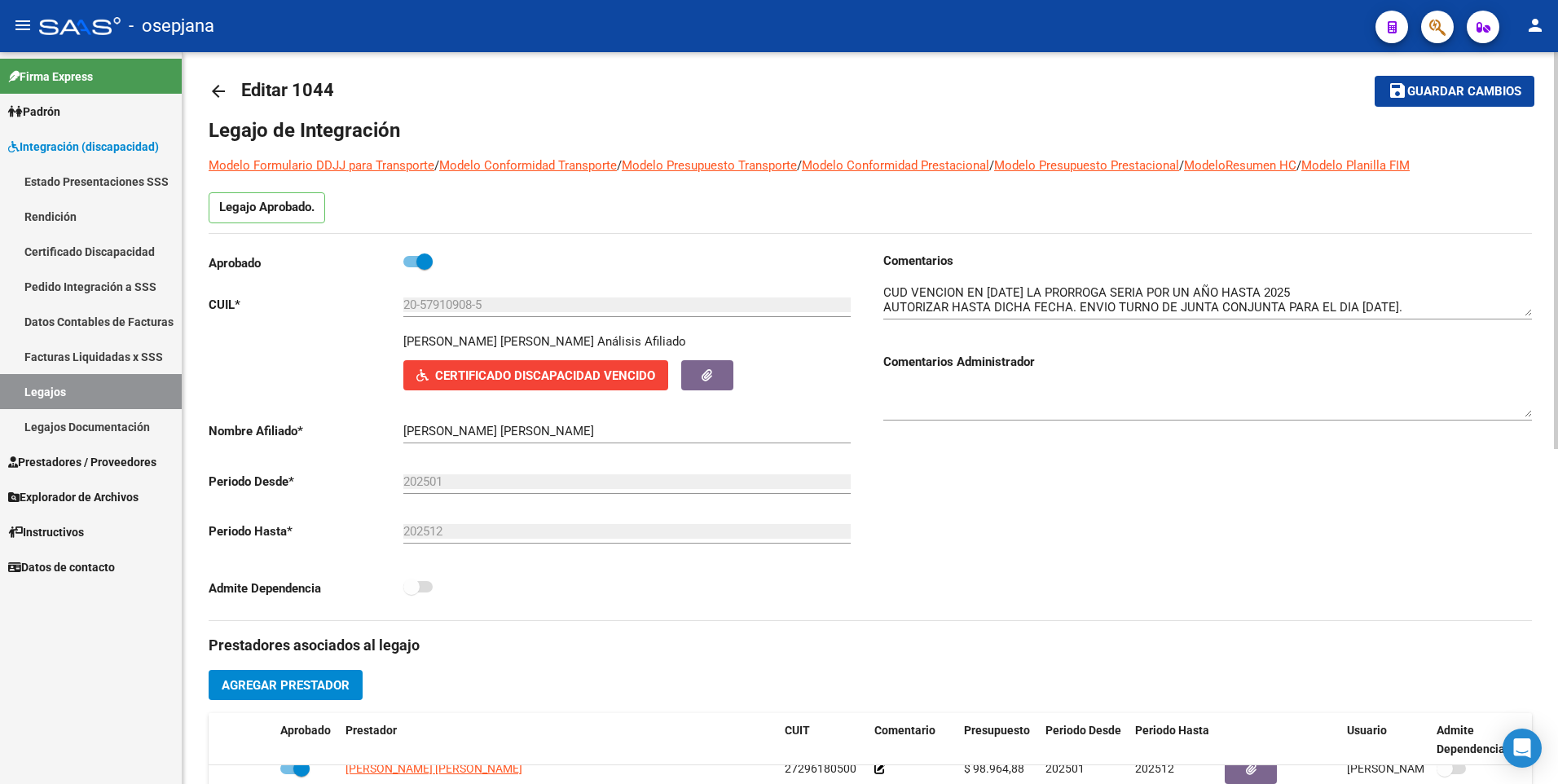
scroll to position [0, 0]
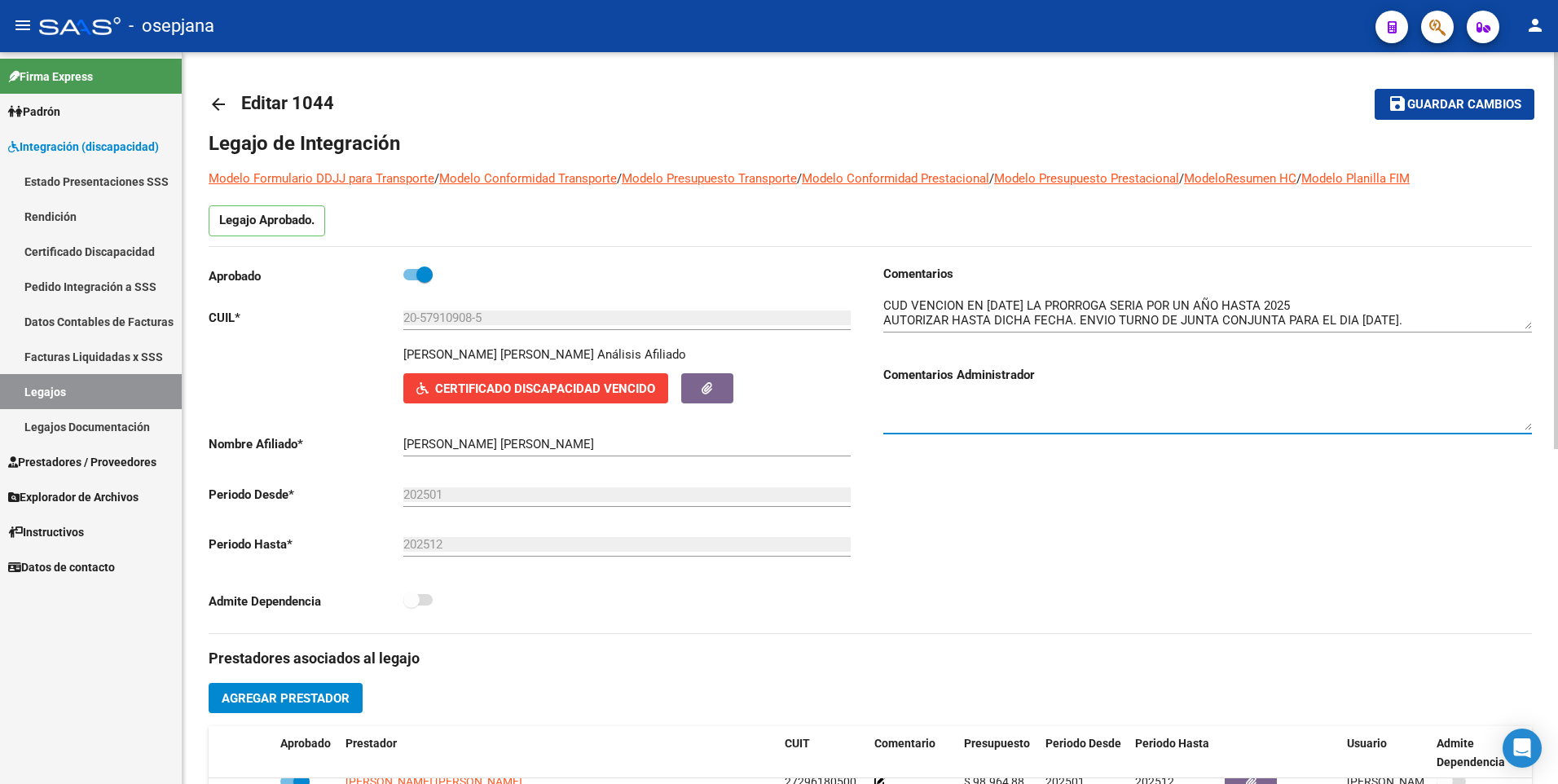
click at [961, 424] on textarea at bounding box center [1207, 413] width 648 height 33
type textarea "CUD ACTUALIZADO!"
drag, startPoint x: 1468, startPoint y: 110, endPoint x: 1337, endPoint y: 146, distance: 135.9
click at [1468, 110] on span "Guardar cambios" at bounding box center [1464, 105] width 114 height 15
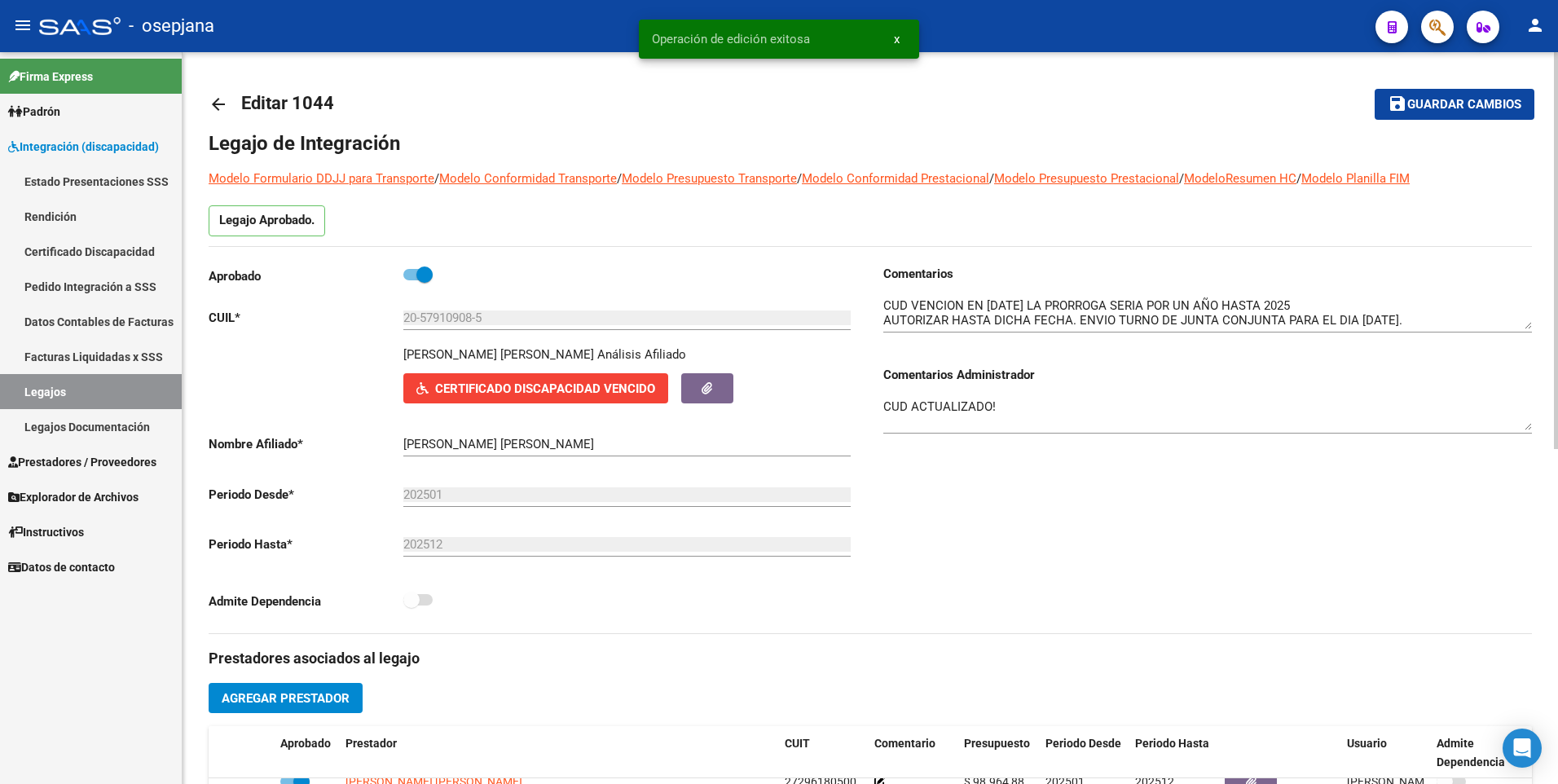
click at [212, 110] on mat-icon "arrow_back" at bounding box center [218, 104] width 19 height 19
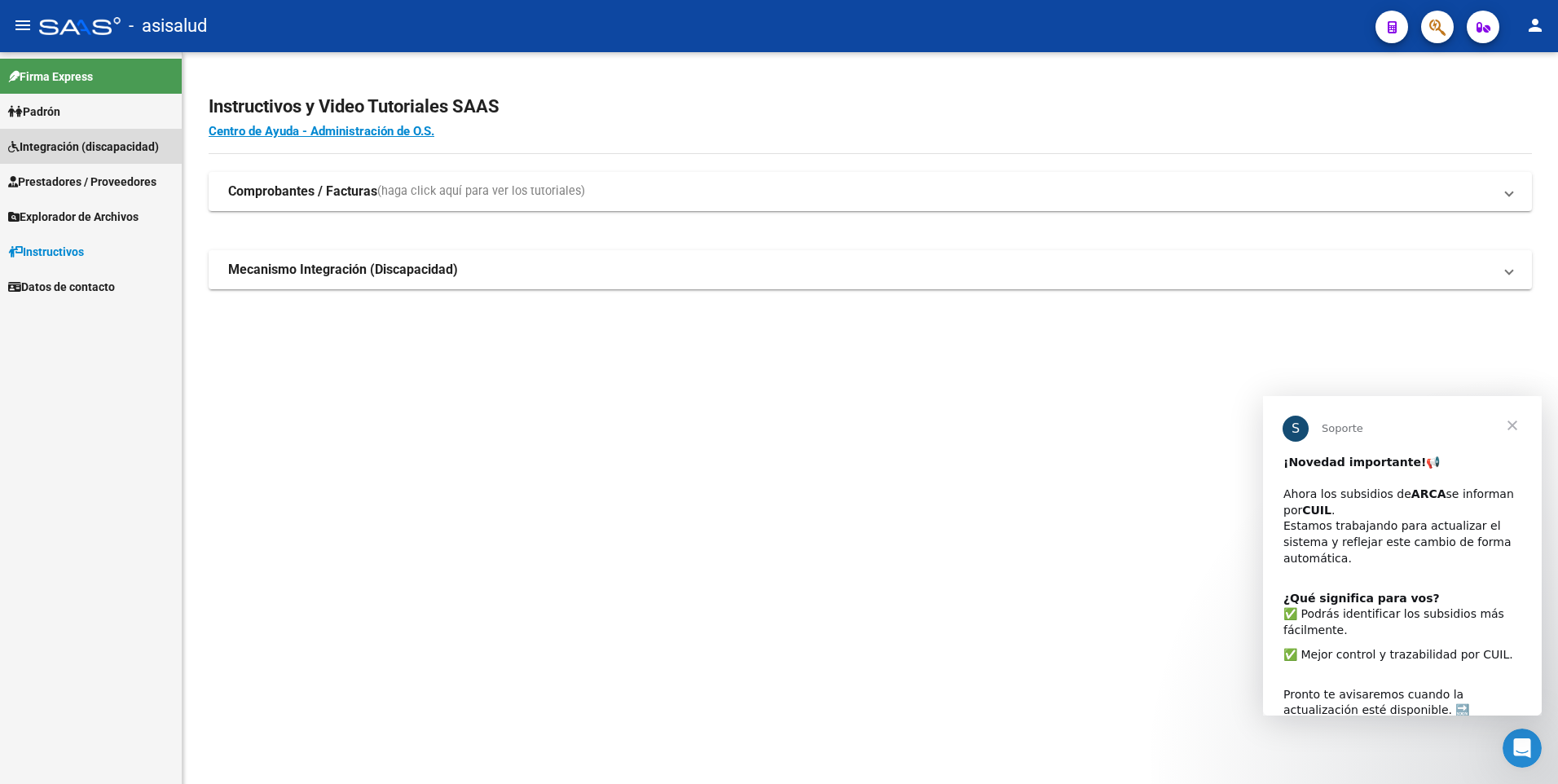
click at [41, 135] on link "Integración (discapacidad)" at bounding box center [90, 146] width 182 height 35
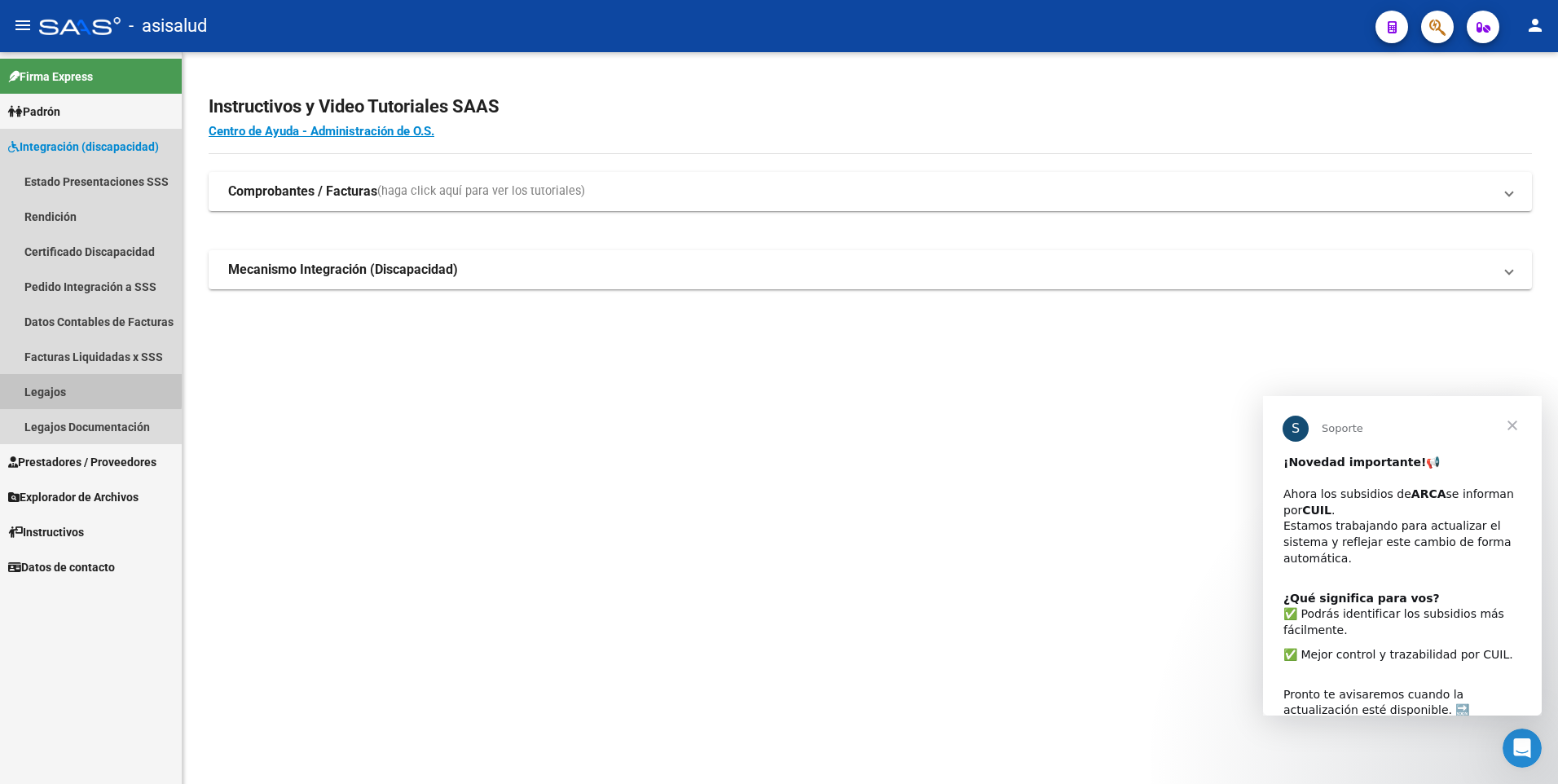
click at [47, 387] on link "Legajos" at bounding box center [90, 392] width 182 height 35
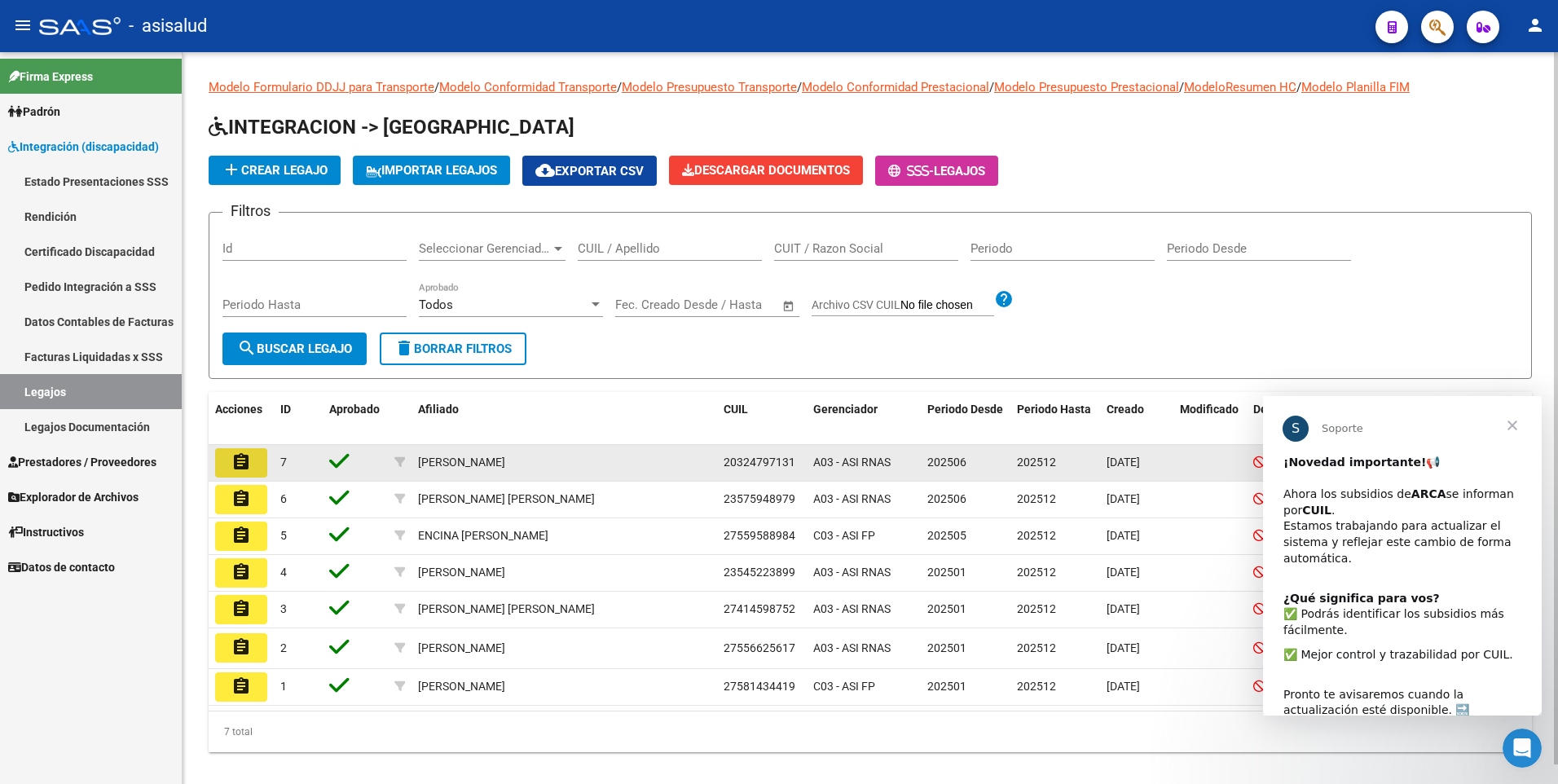
click at [241, 465] on mat-icon "assignment" at bounding box center [241, 462] width 19 height 19
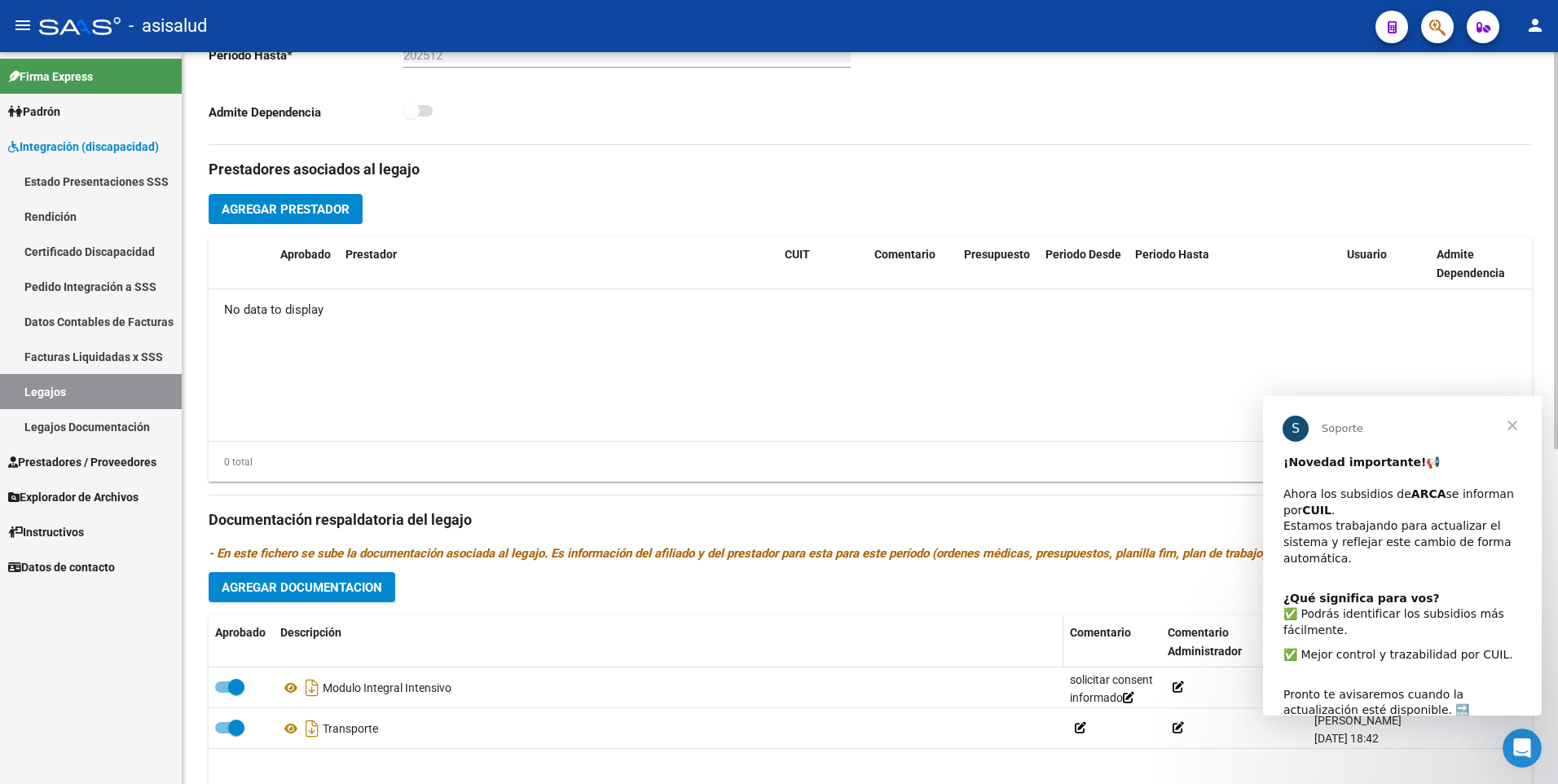
scroll to position [617, 0]
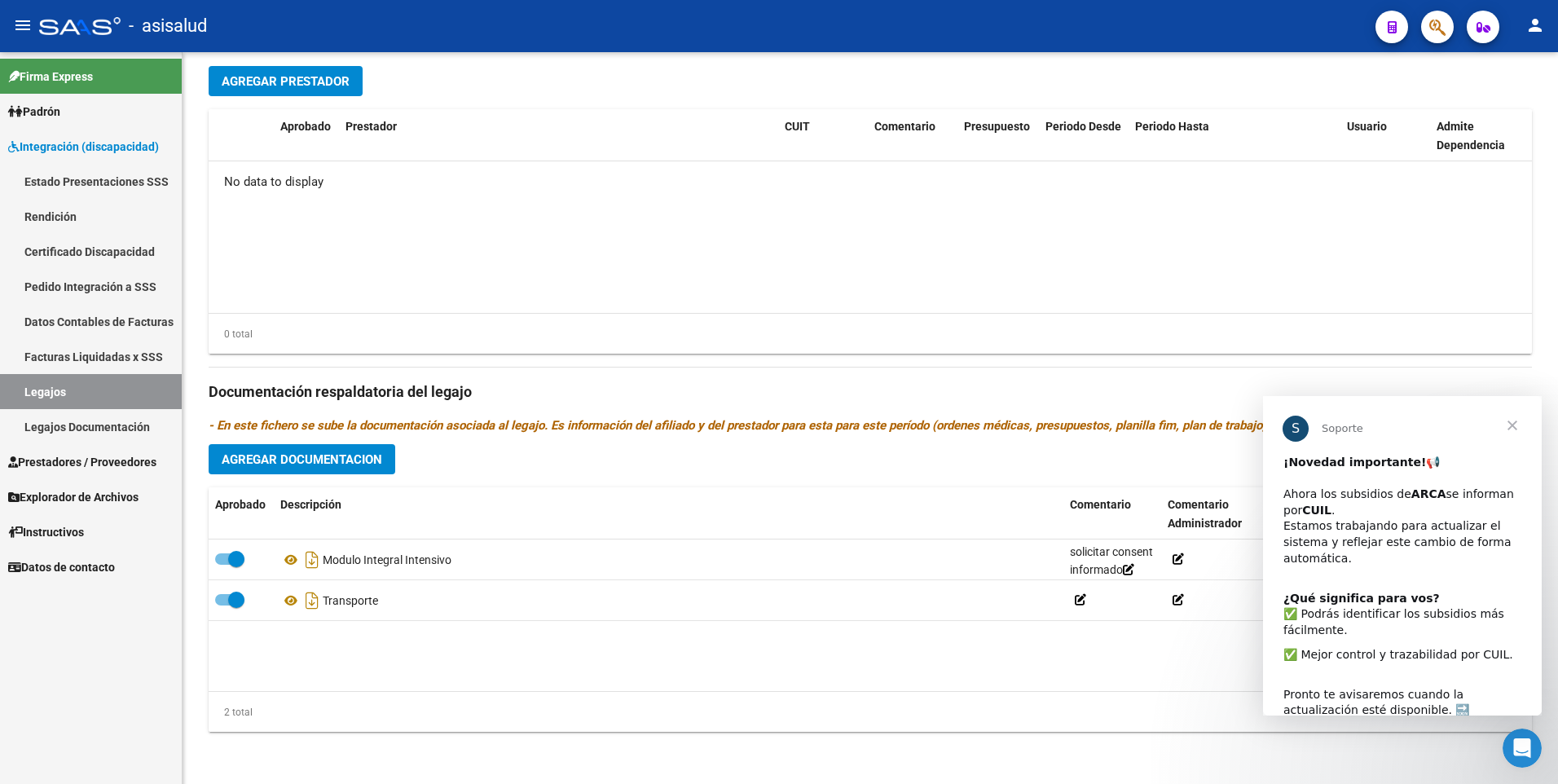
click at [1519, 427] on span "Cerrar" at bounding box center [1513, 425] width 59 height 59
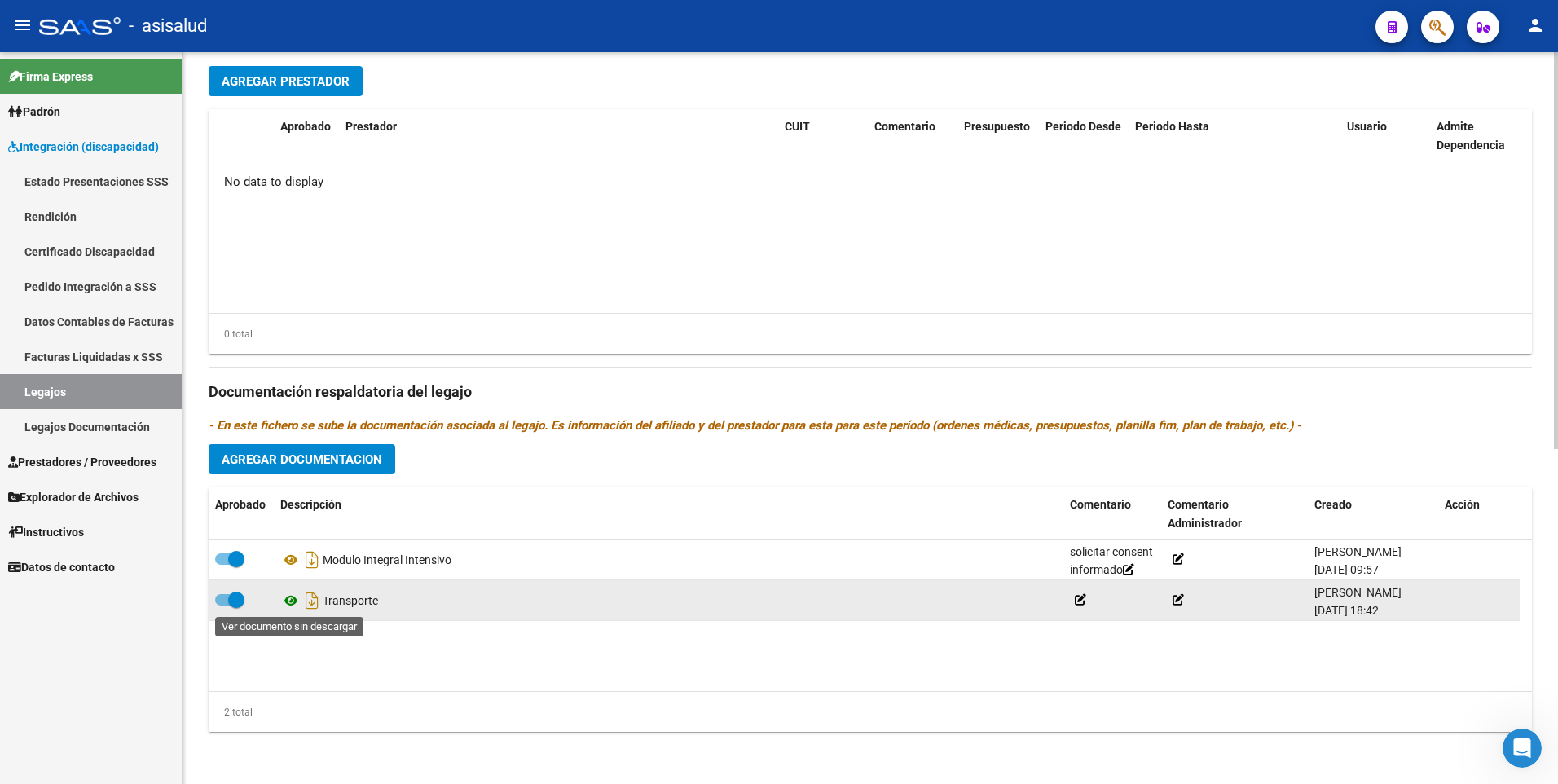
click at [290, 602] on icon at bounding box center [290, 600] width 21 height 19
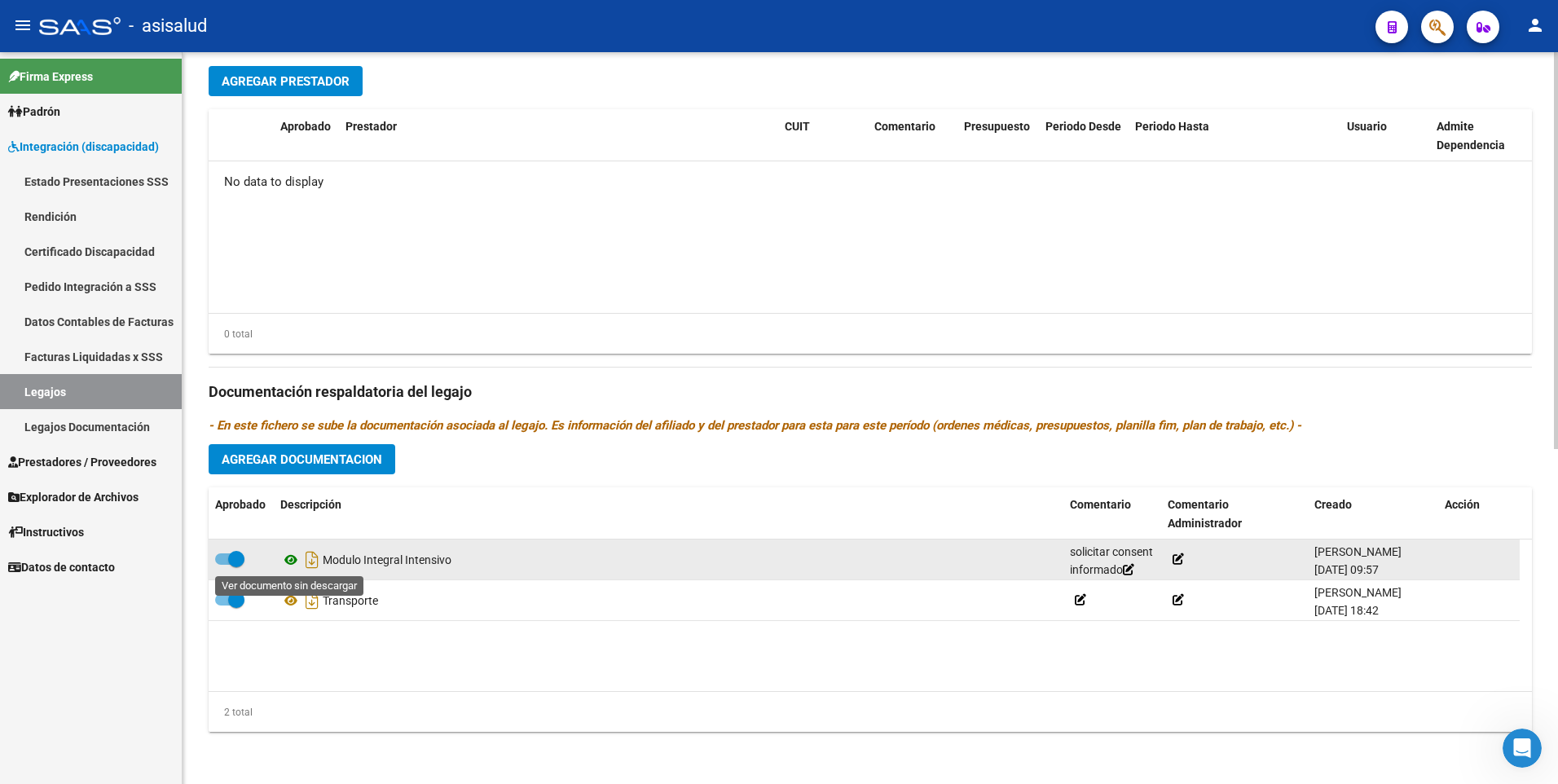
click at [284, 561] on icon at bounding box center [290, 559] width 21 height 19
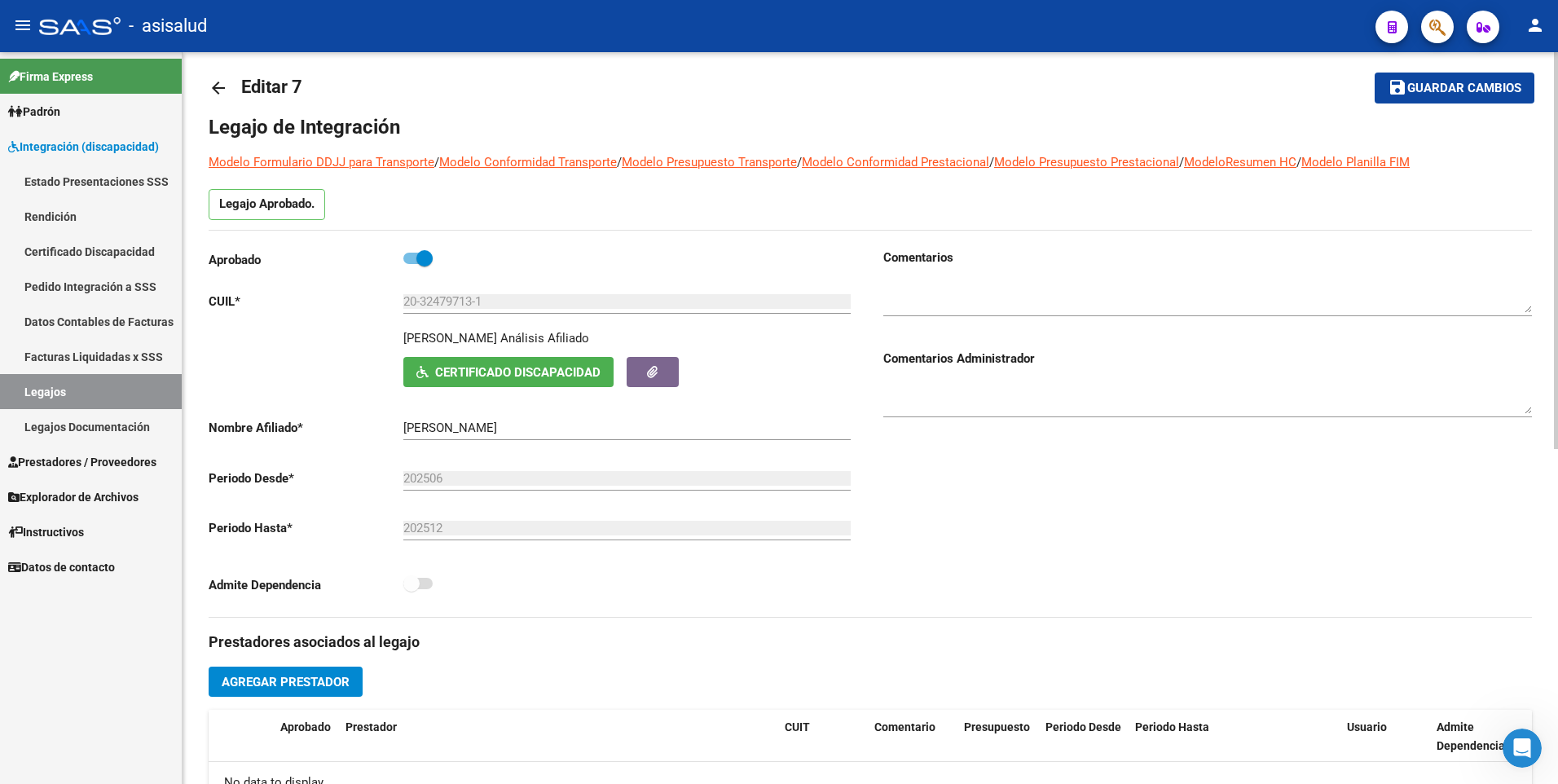
scroll to position [0, 0]
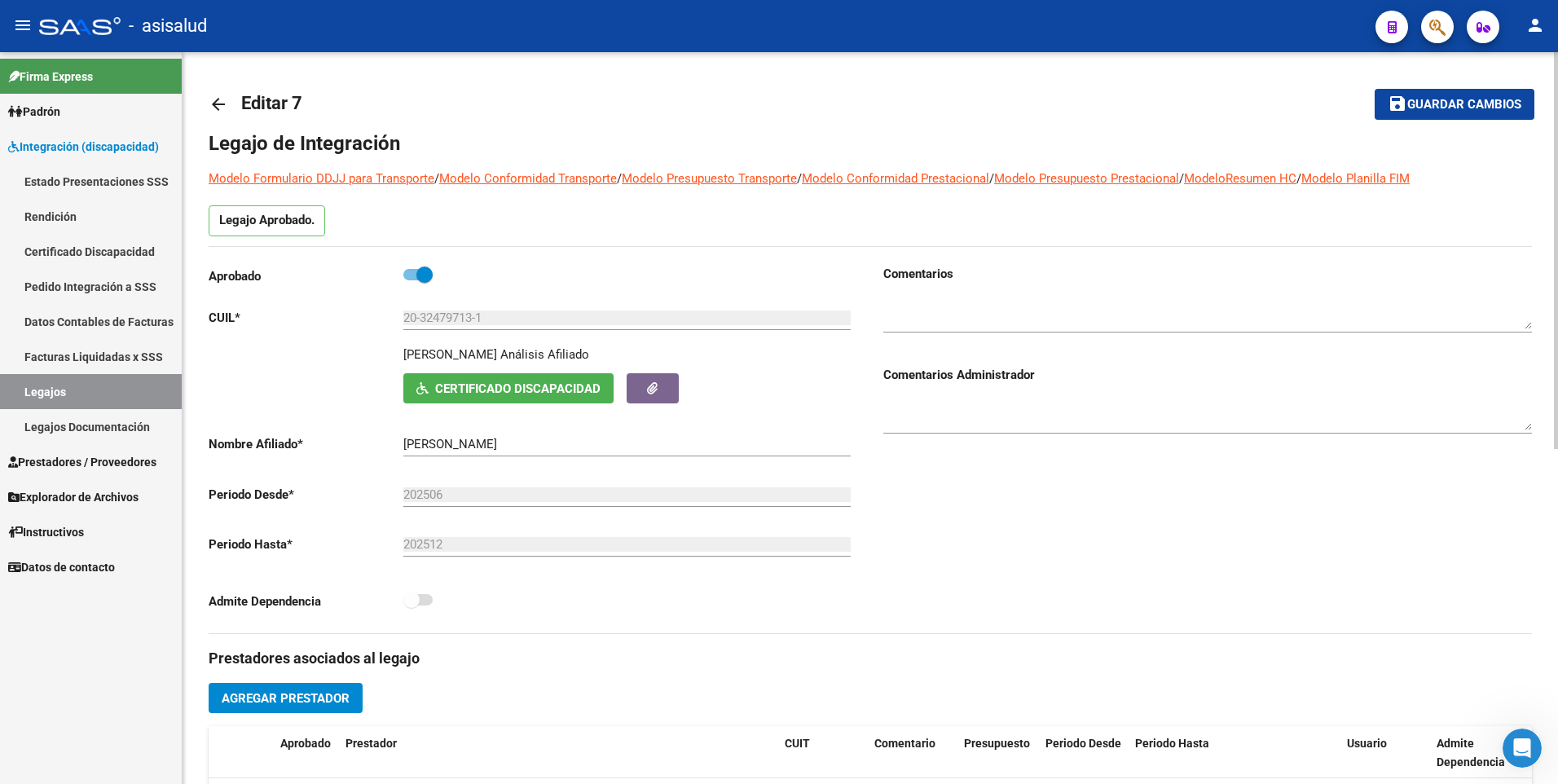
drag, startPoint x: 1417, startPoint y: 106, endPoint x: 1347, endPoint y: 96, distance: 70.7
click at [1417, 106] on span "Guardar cambios" at bounding box center [1464, 105] width 114 height 15
